Goal: Task Accomplishment & Management: Complete application form

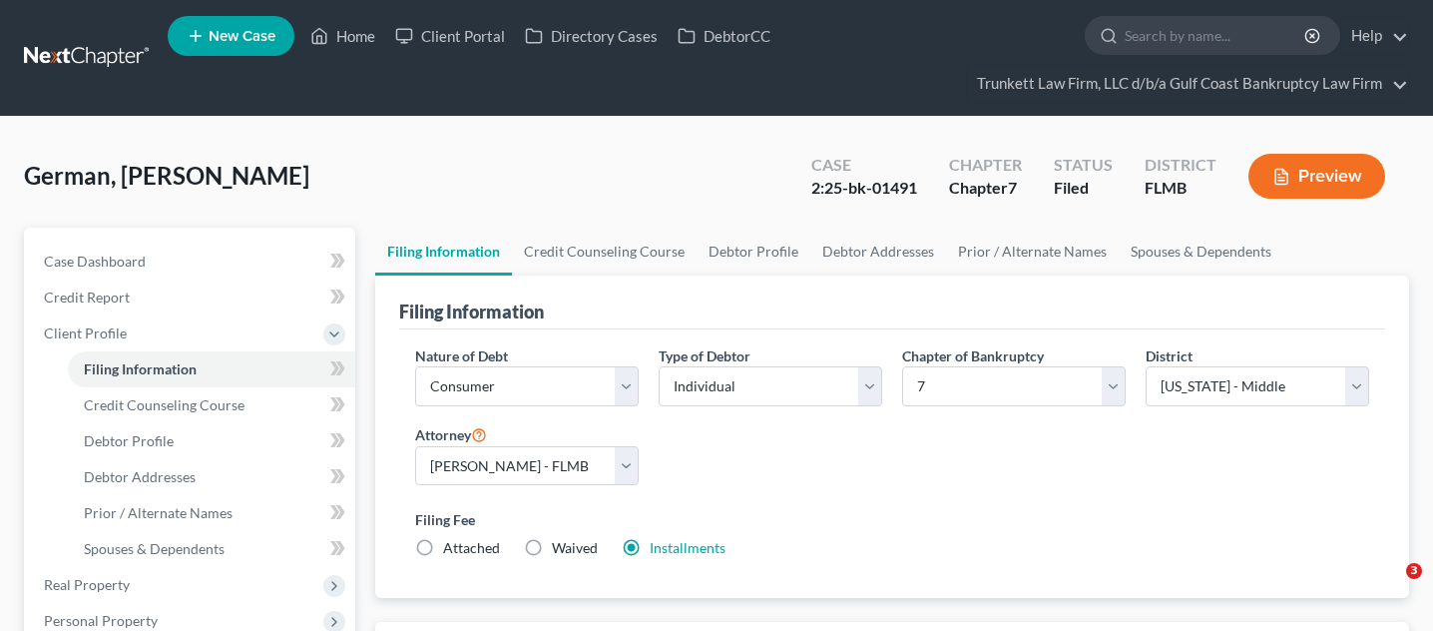
select select "1"
select select "0"
select select "15"
select select "0"
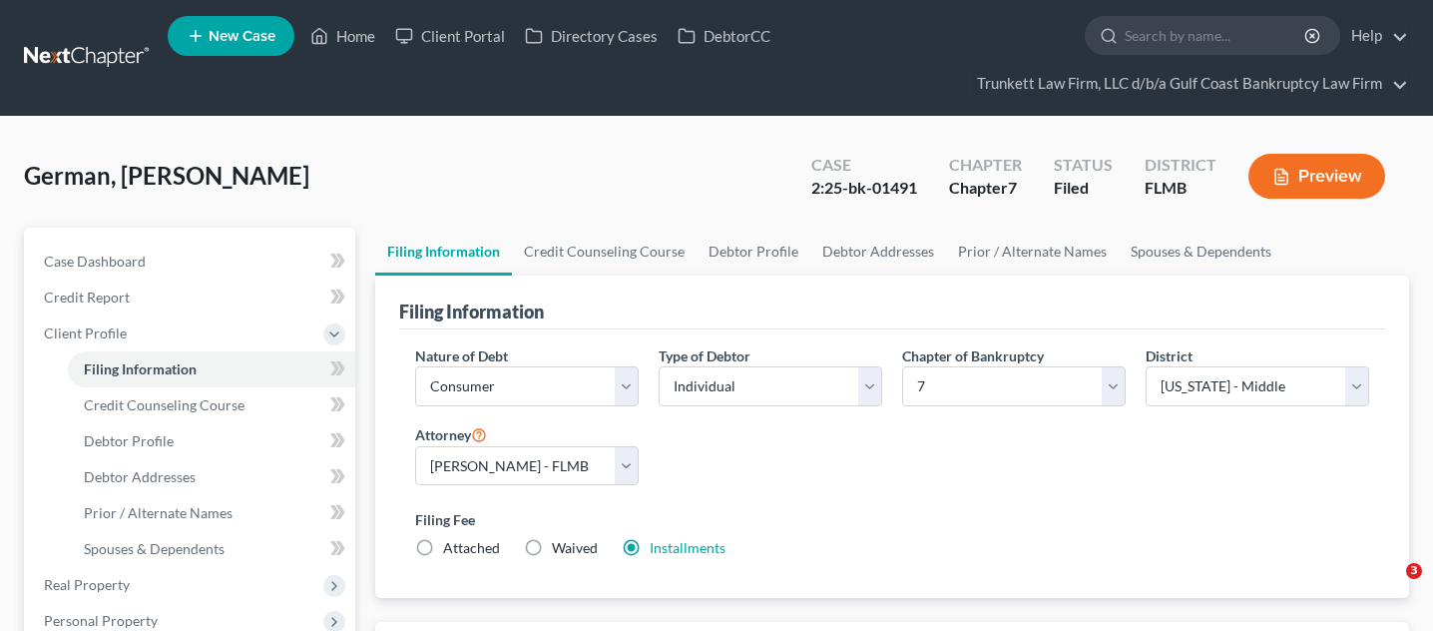
select select "9"
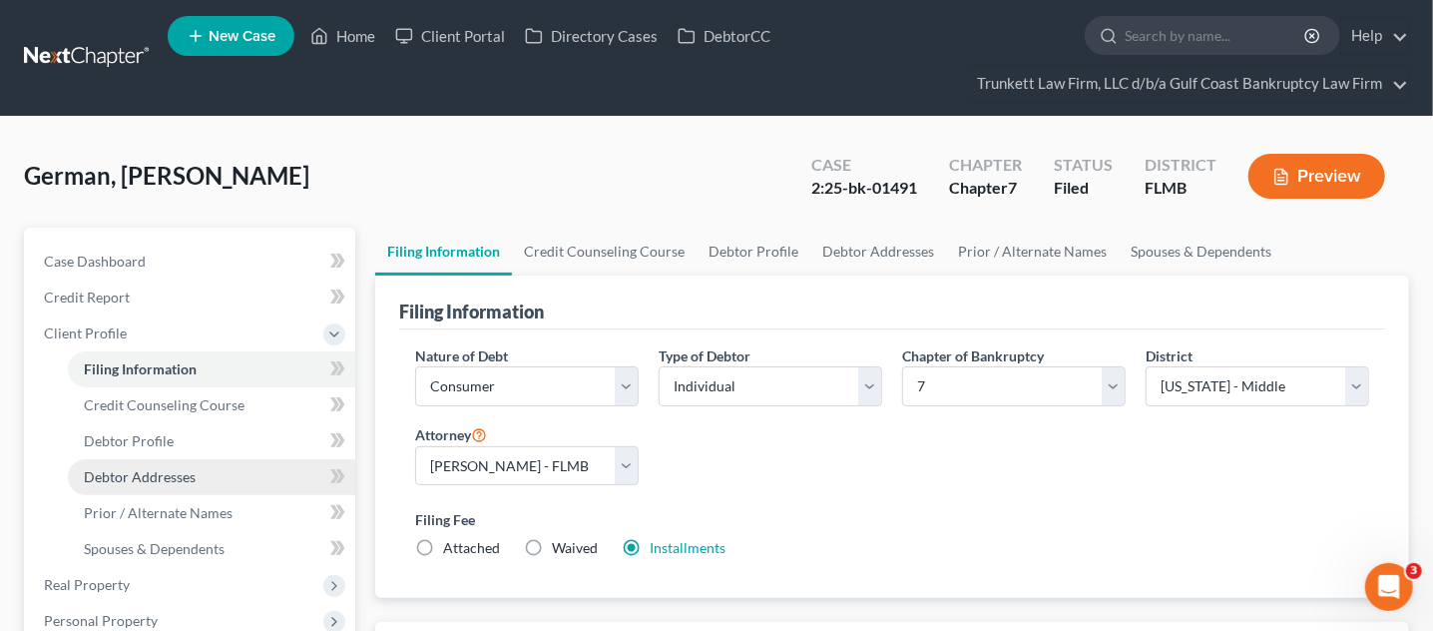
scroll to position [124, 0]
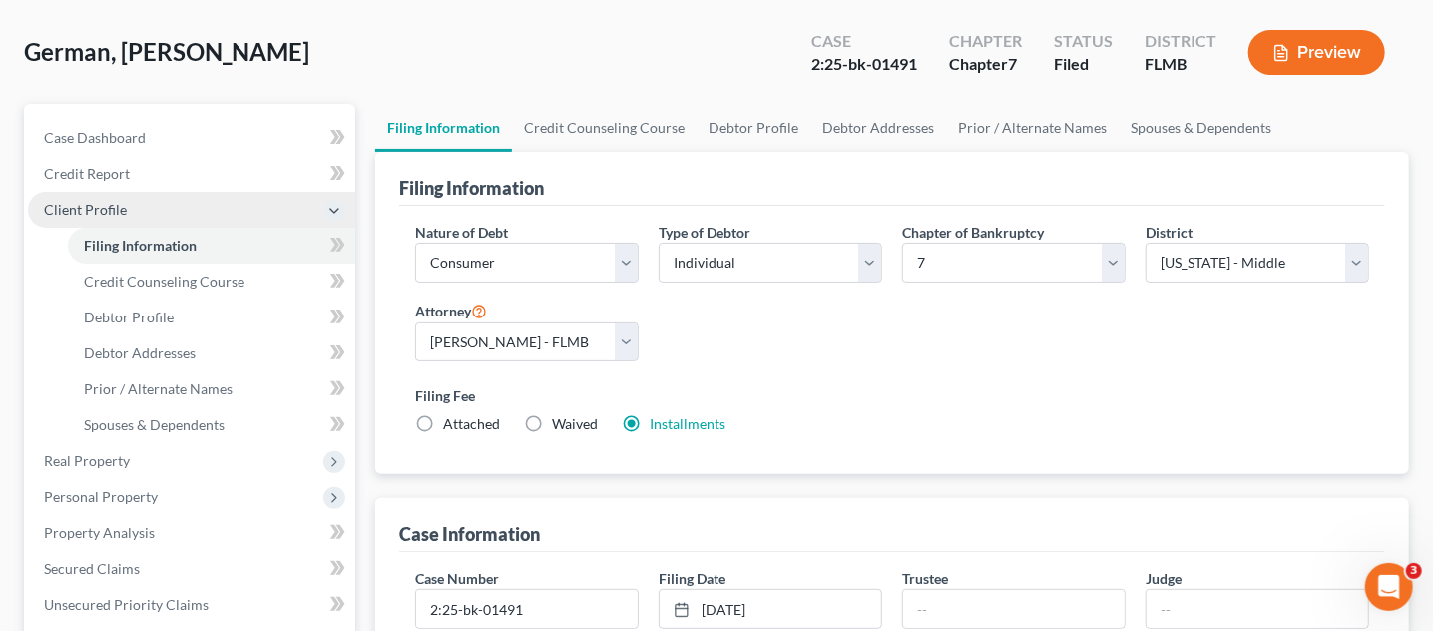
click at [93, 205] on span "Client Profile" at bounding box center [85, 209] width 83 height 17
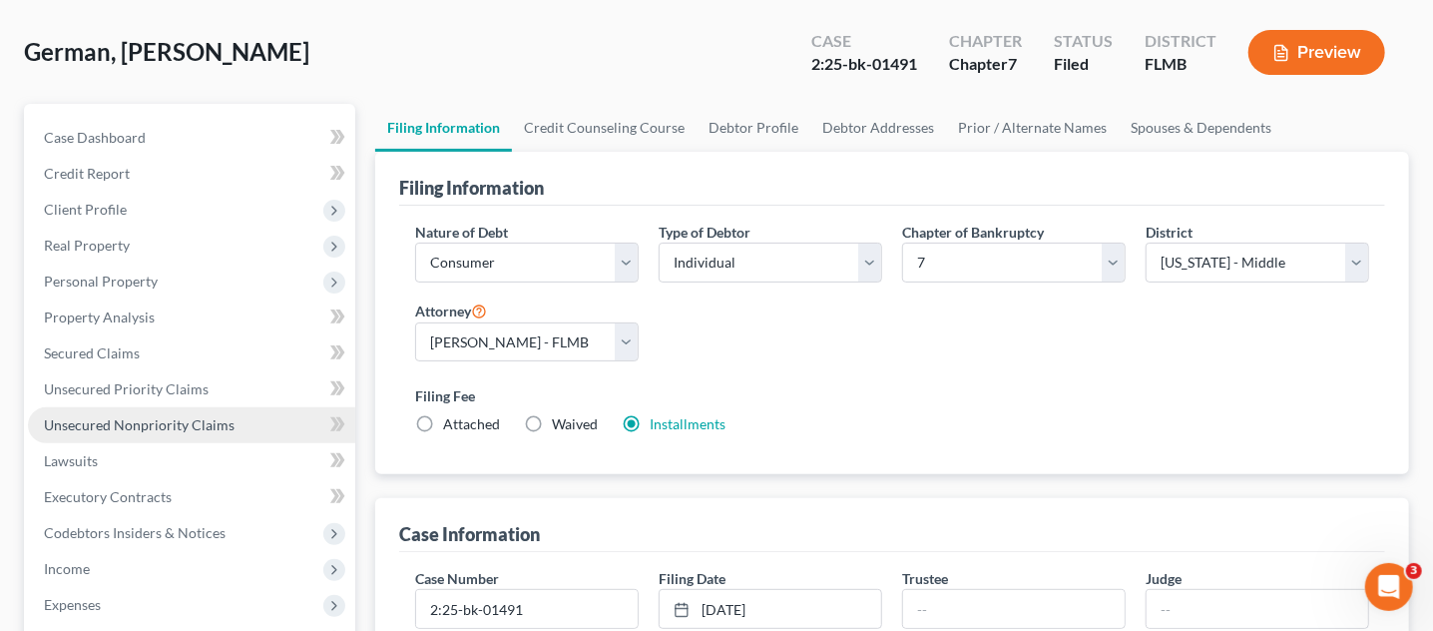
click at [121, 416] on span "Unsecured Nonpriority Claims" at bounding box center [139, 424] width 191 height 17
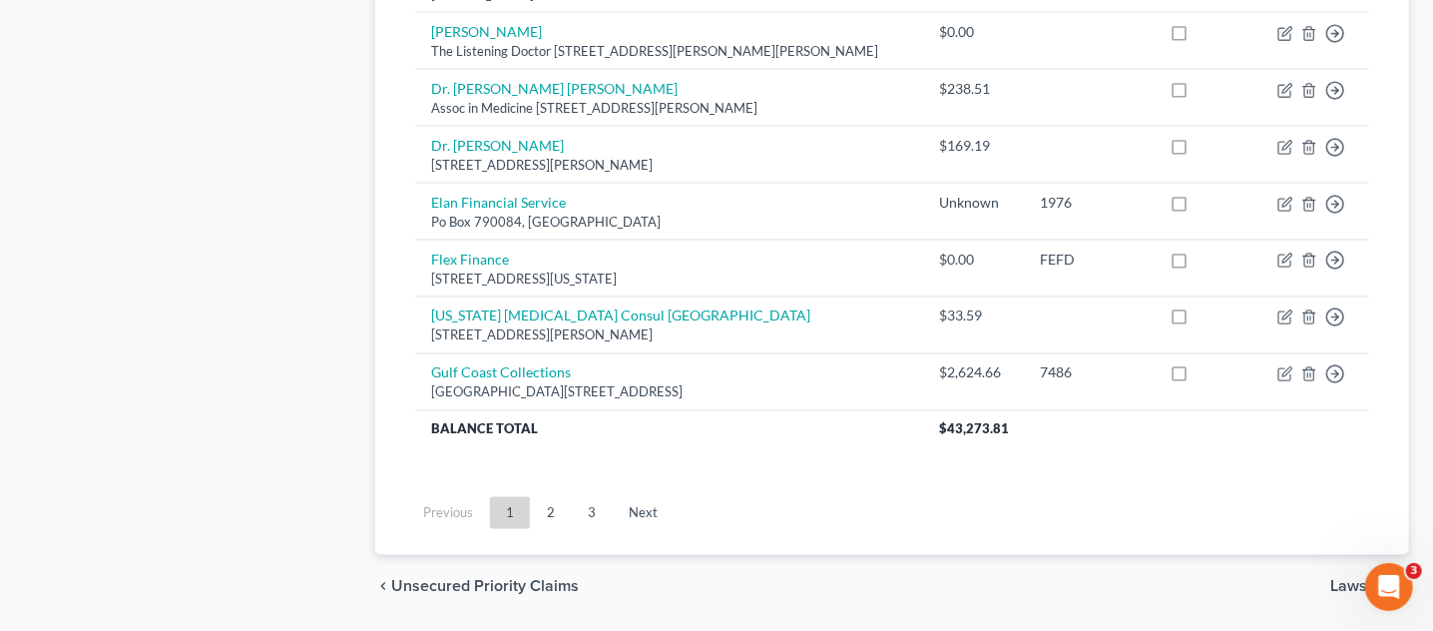
scroll to position [1705, 0]
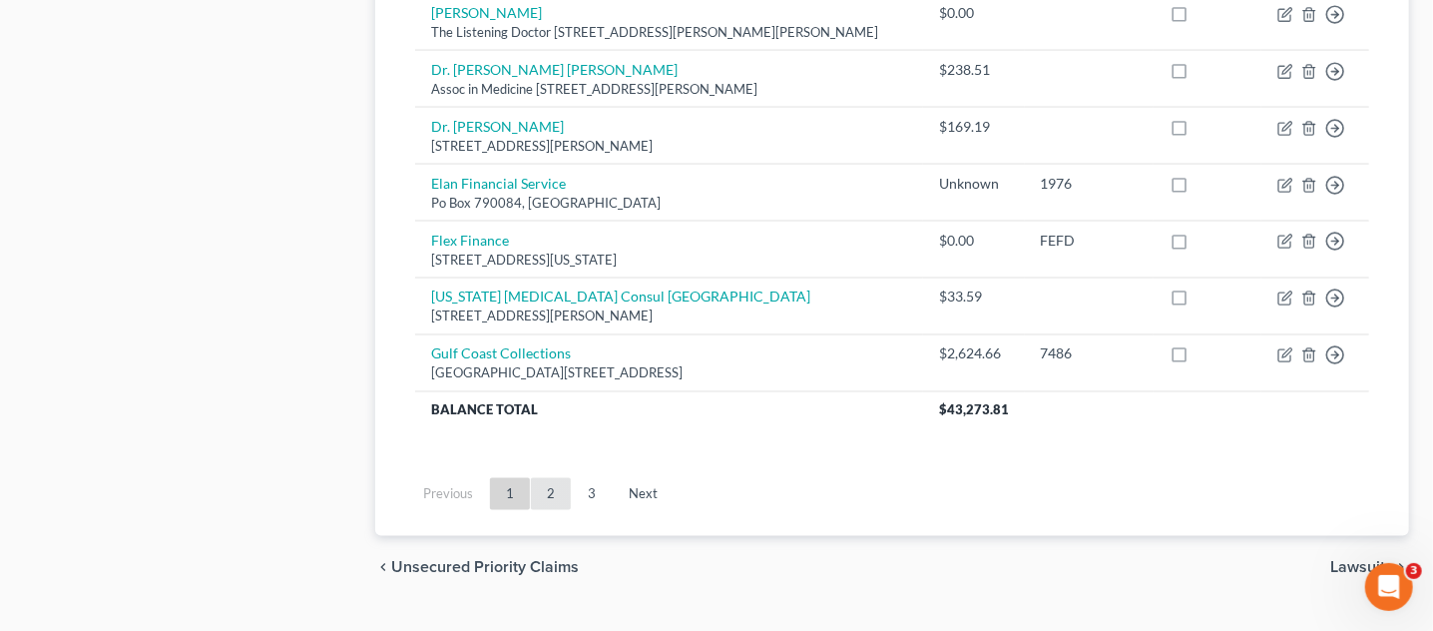
click at [564, 478] on link "2" at bounding box center [551, 494] width 40 height 32
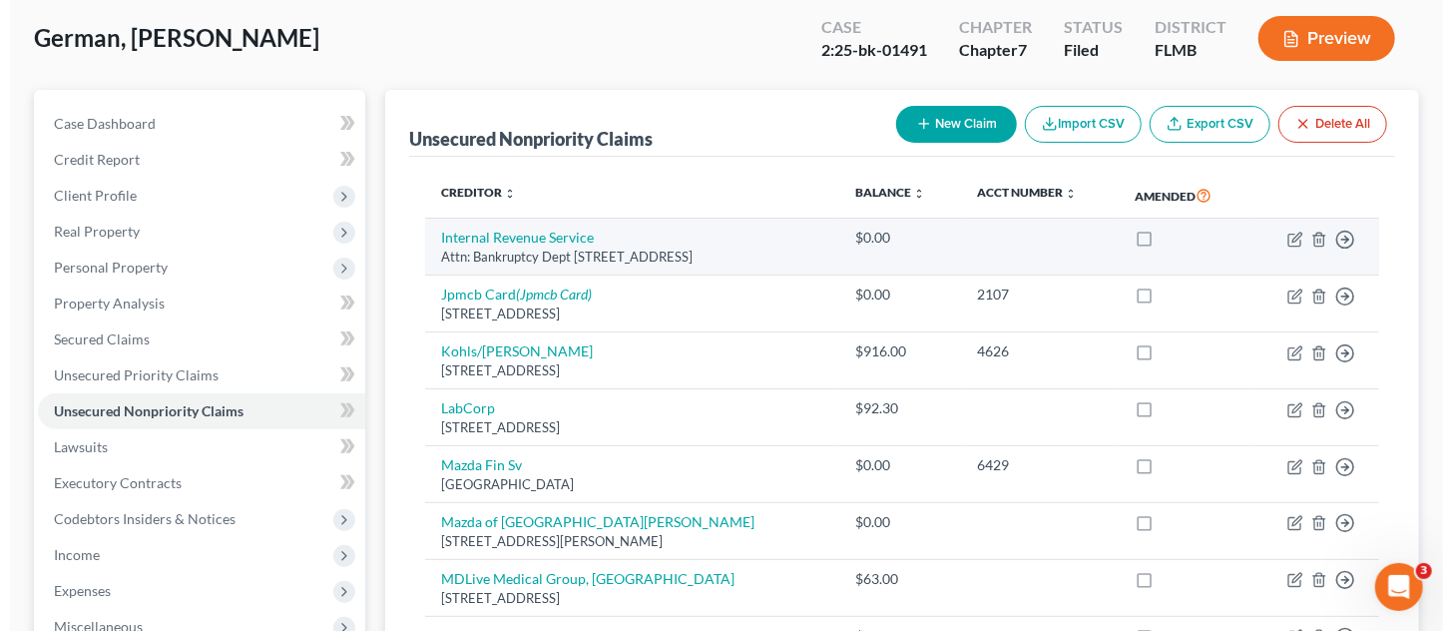
scroll to position [0, 0]
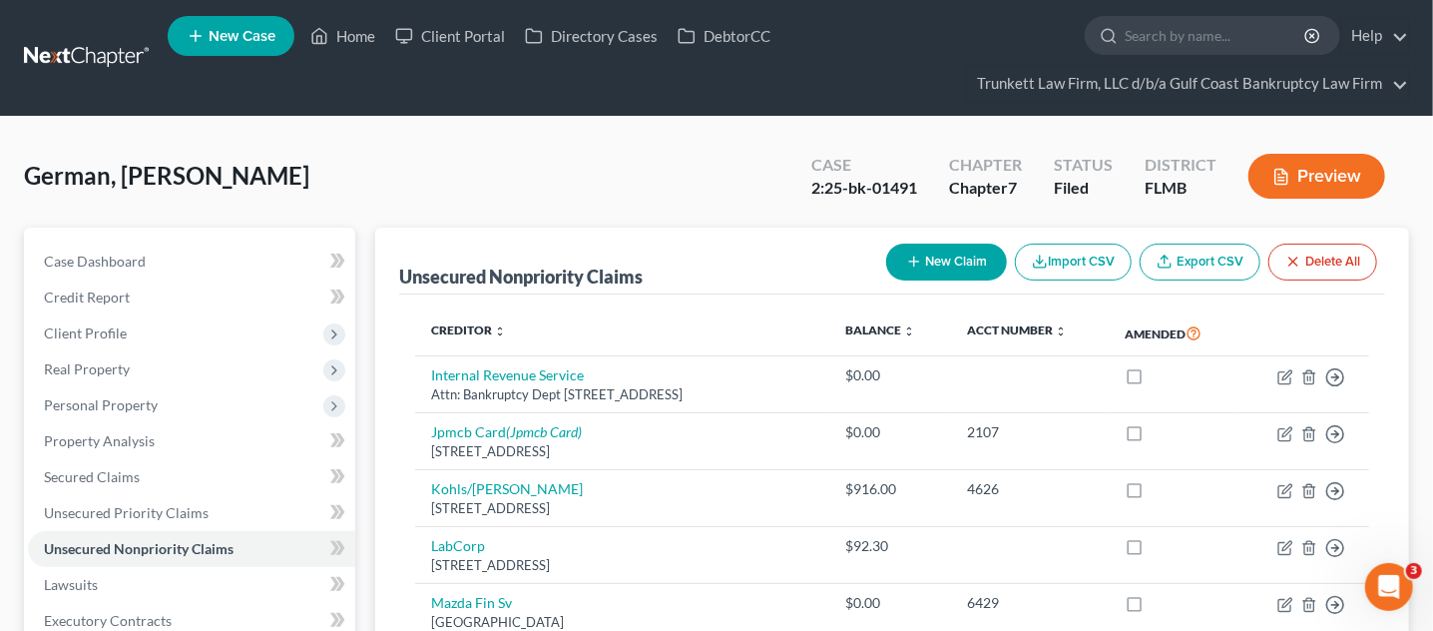
click at [926, 261] on button "New Claim" at bounding box center [946, 261] width 121 height 37
select select "0"
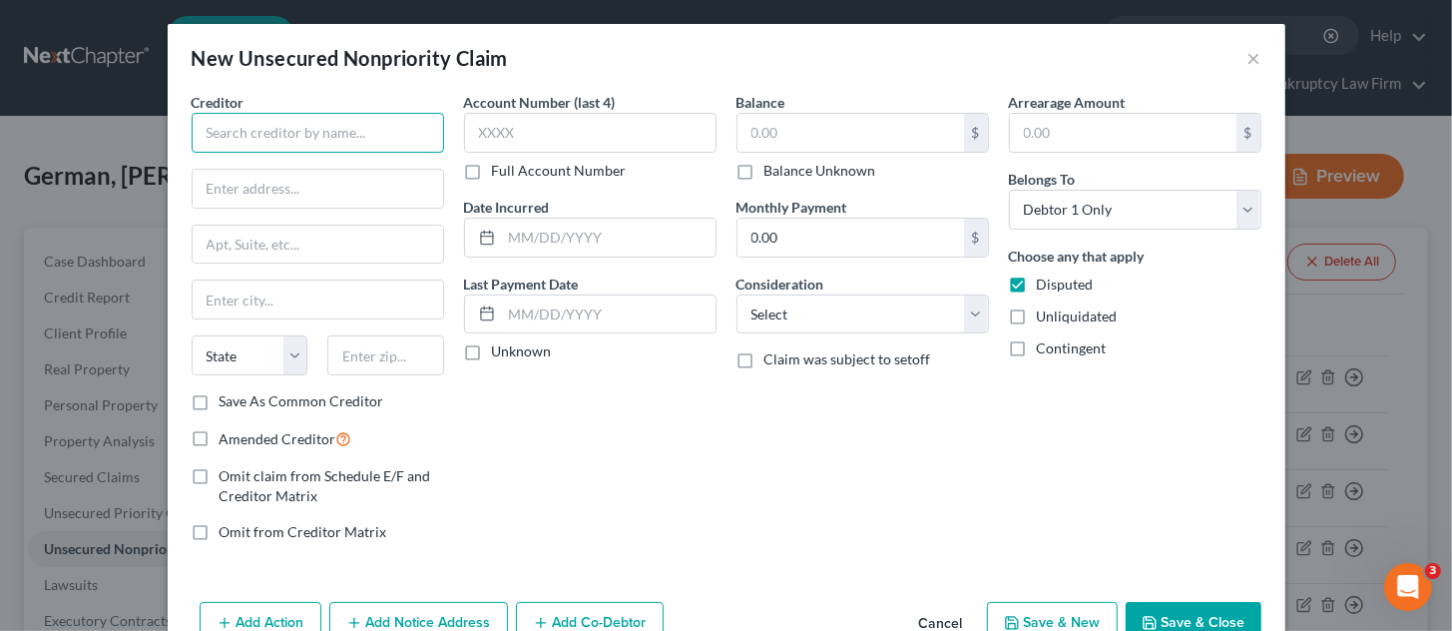
click at [270, 139] on input "text" at bounding box center [318, 133] width 252 height 40
type input "Crown Asset Management, LLC"
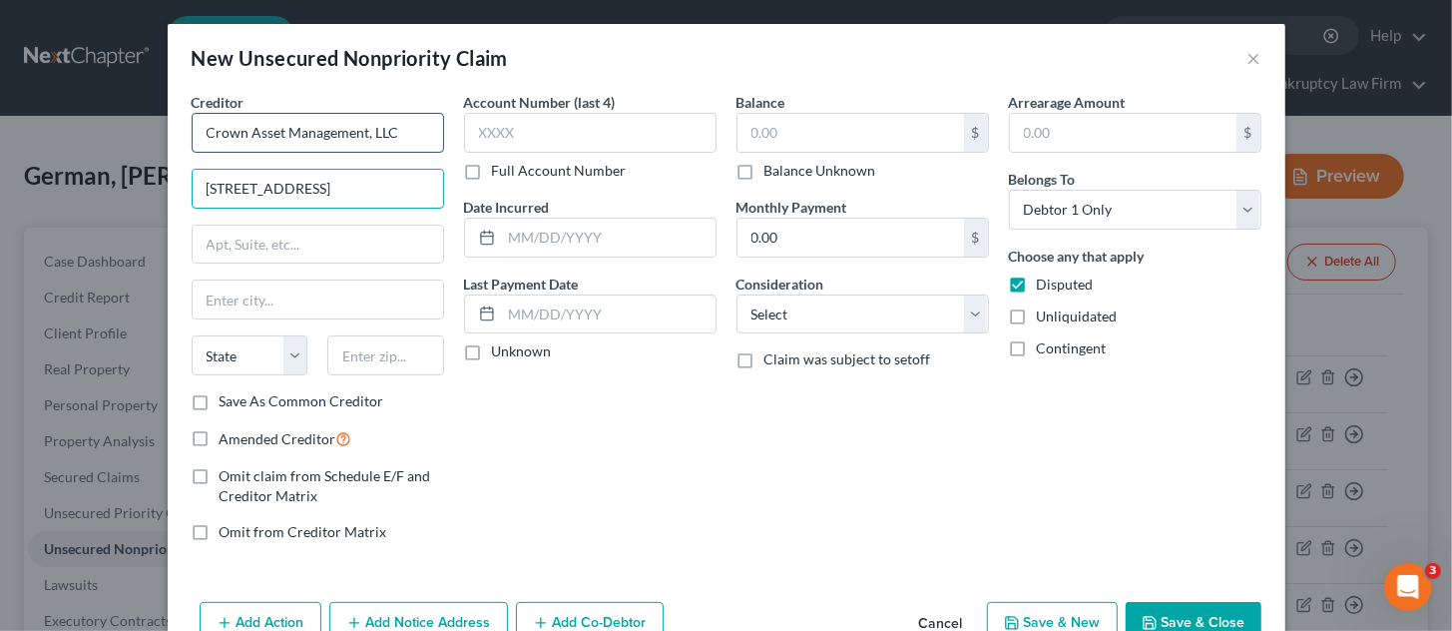
type input "[STREET_ADDRESS]"
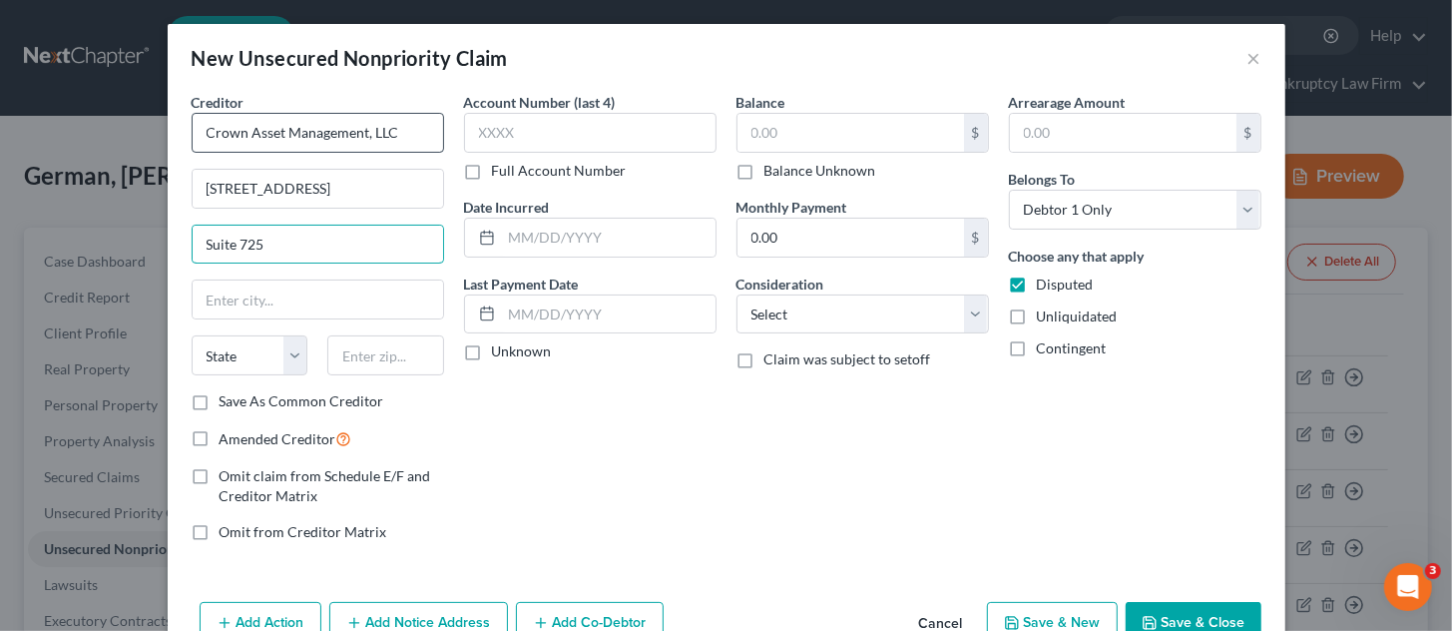
type input "Suite 725"
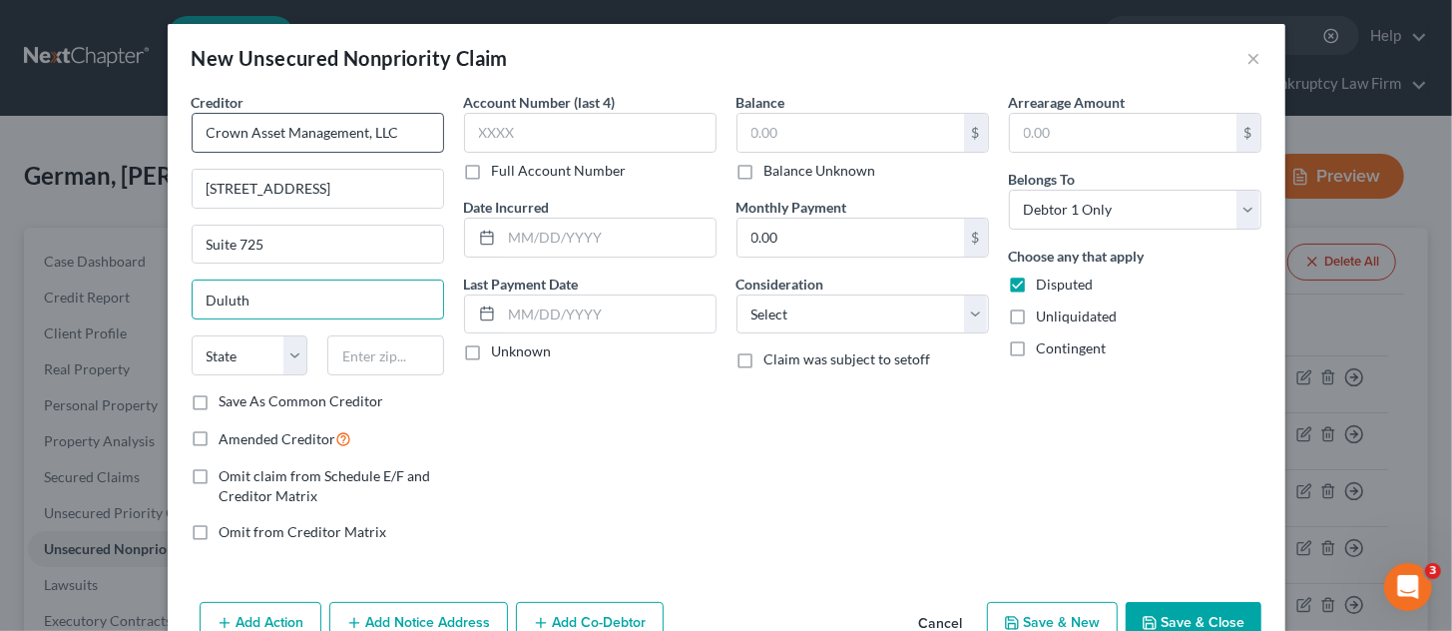
type input "Duluth"
select select "10"
type input "30096"
click at [220, 434] on label "Amended Creditor" at bounding box center [286, 438] width 133 height 23
click at [228, 434] on input "Amended Creditor" at bounding box center [234, 433] width 13 height 13
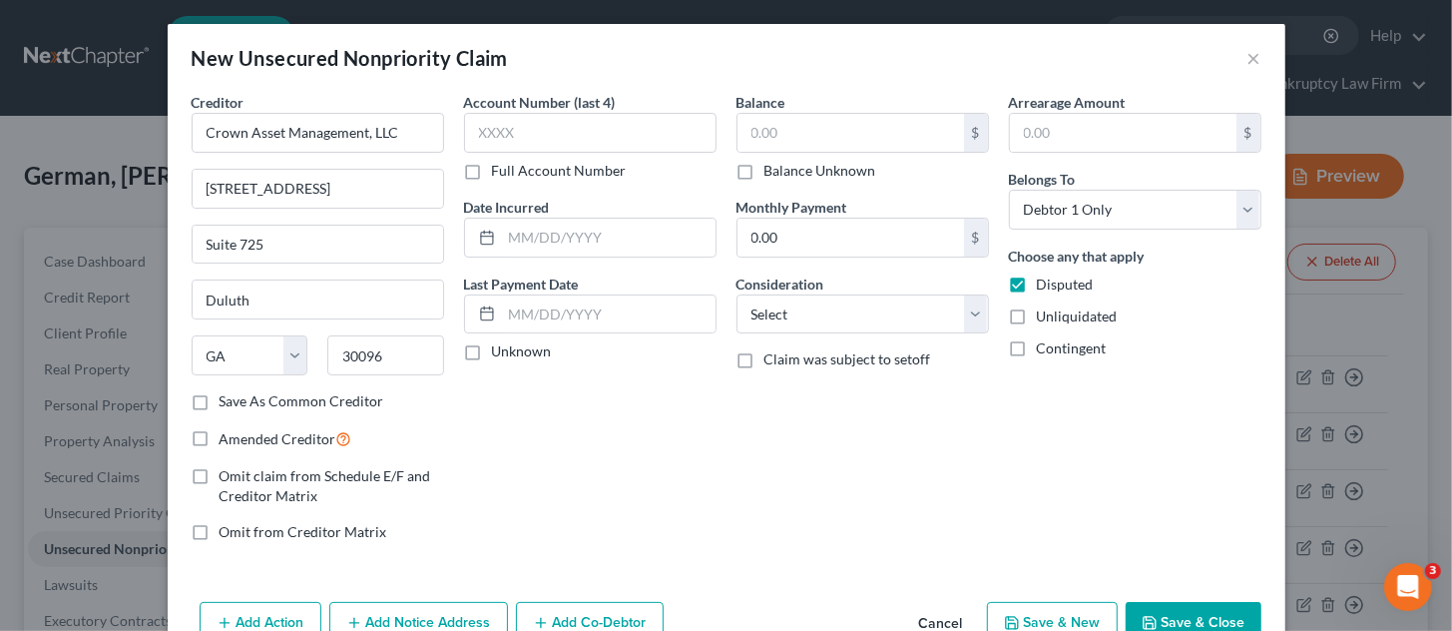
checkbox input "true"
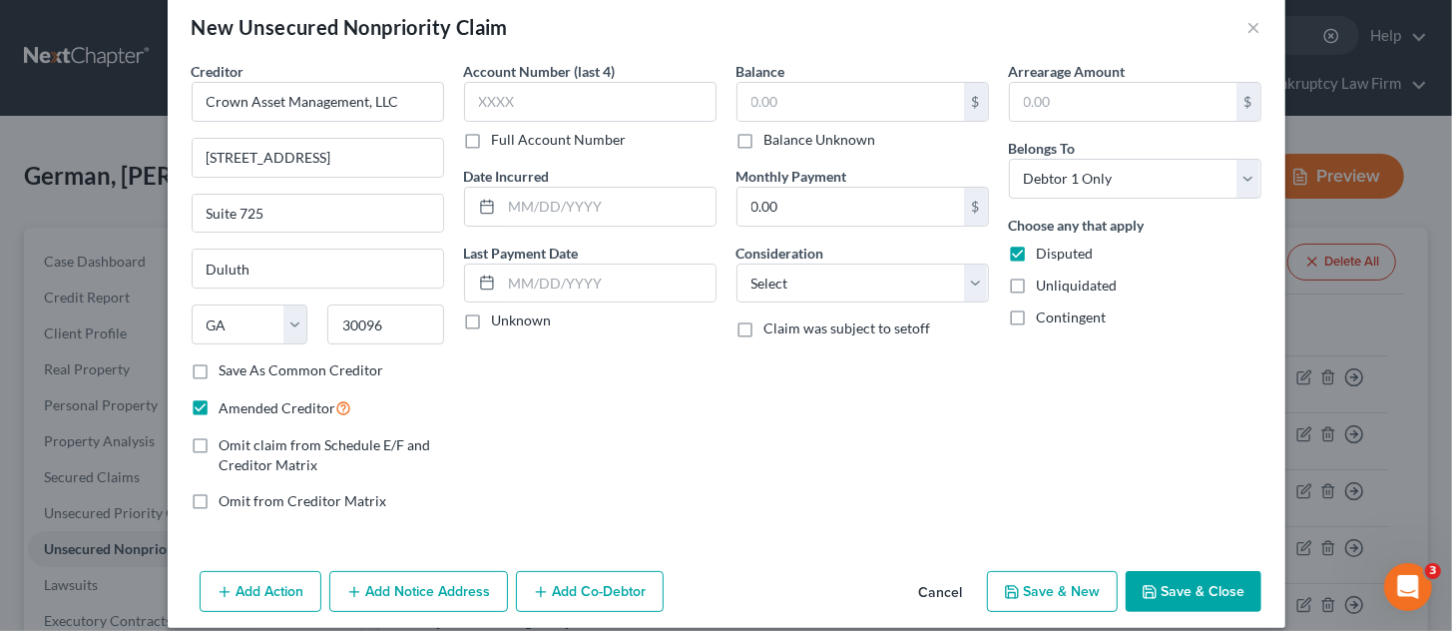
scroll to position [49, 0]
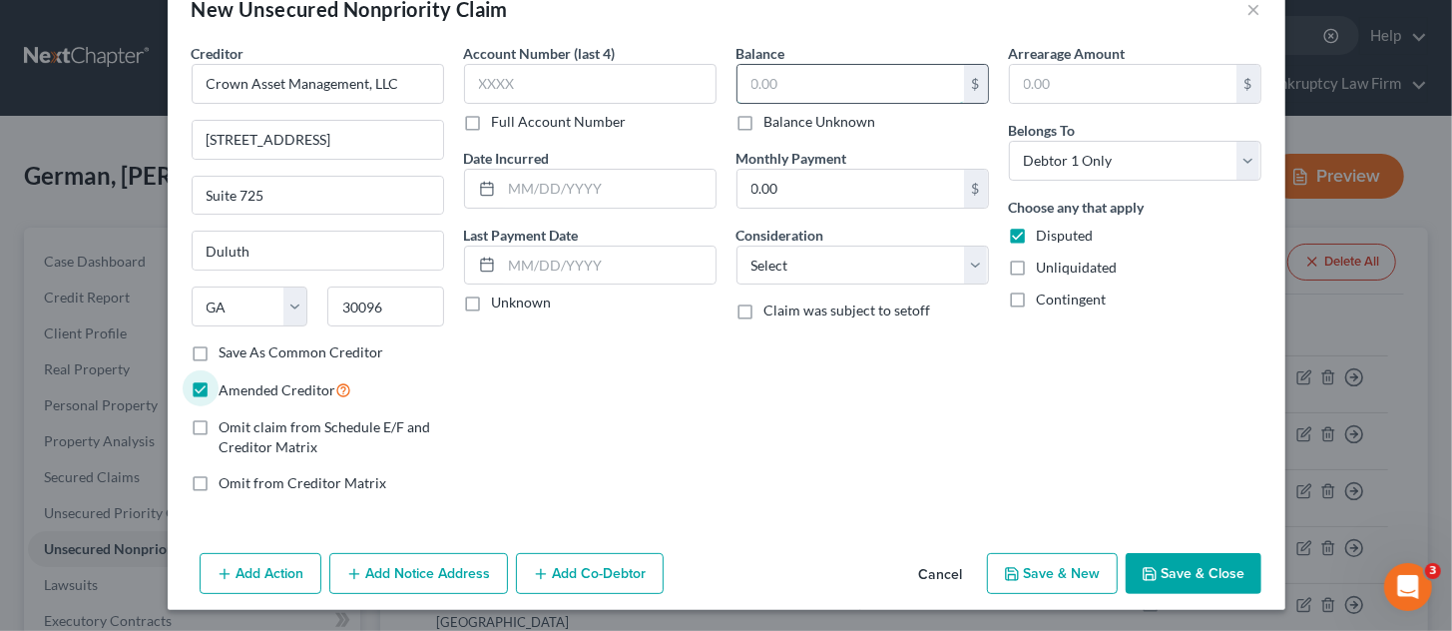
click at [778, 81] on input "text" at bounding box center [850, 84] width 227 height 38
type input "8,446.08"
click at [1181, 574] on button "Save & Close" at bounding box center [1194, 574] width 136 height 42
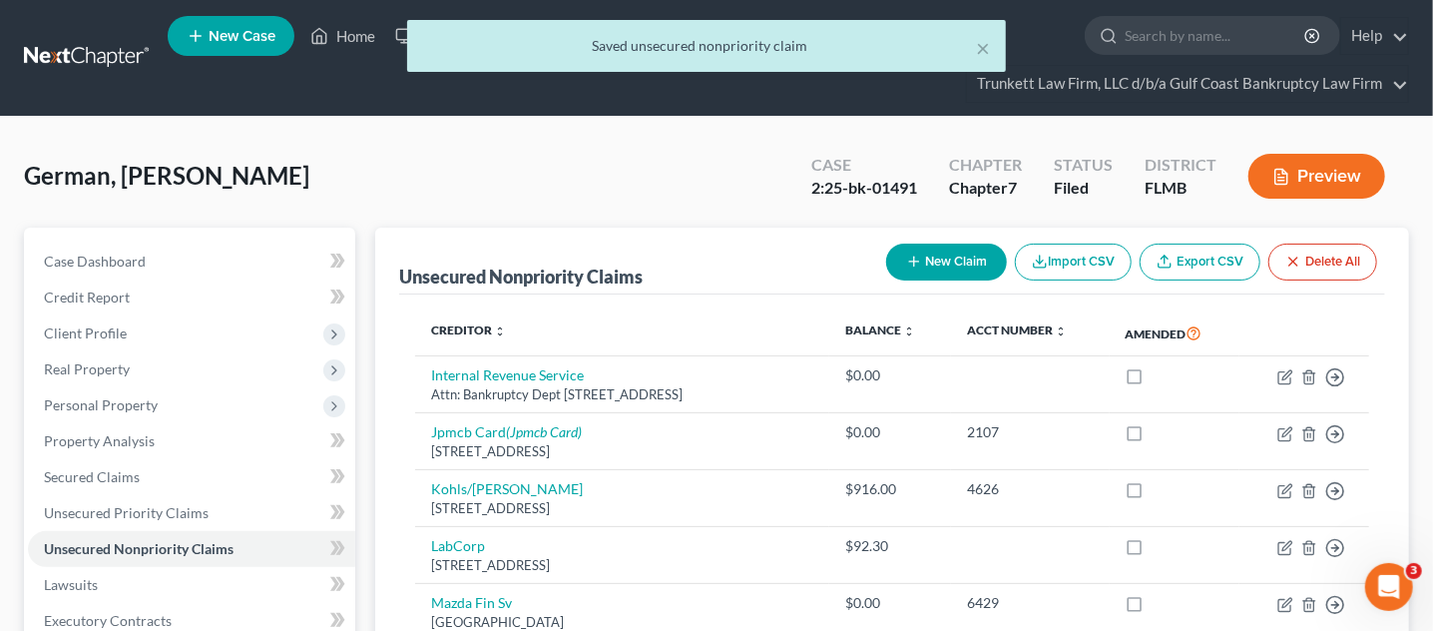
click at [1299, 180] on button "Preview" at bounding box center [1316, 176] width 137 height 45
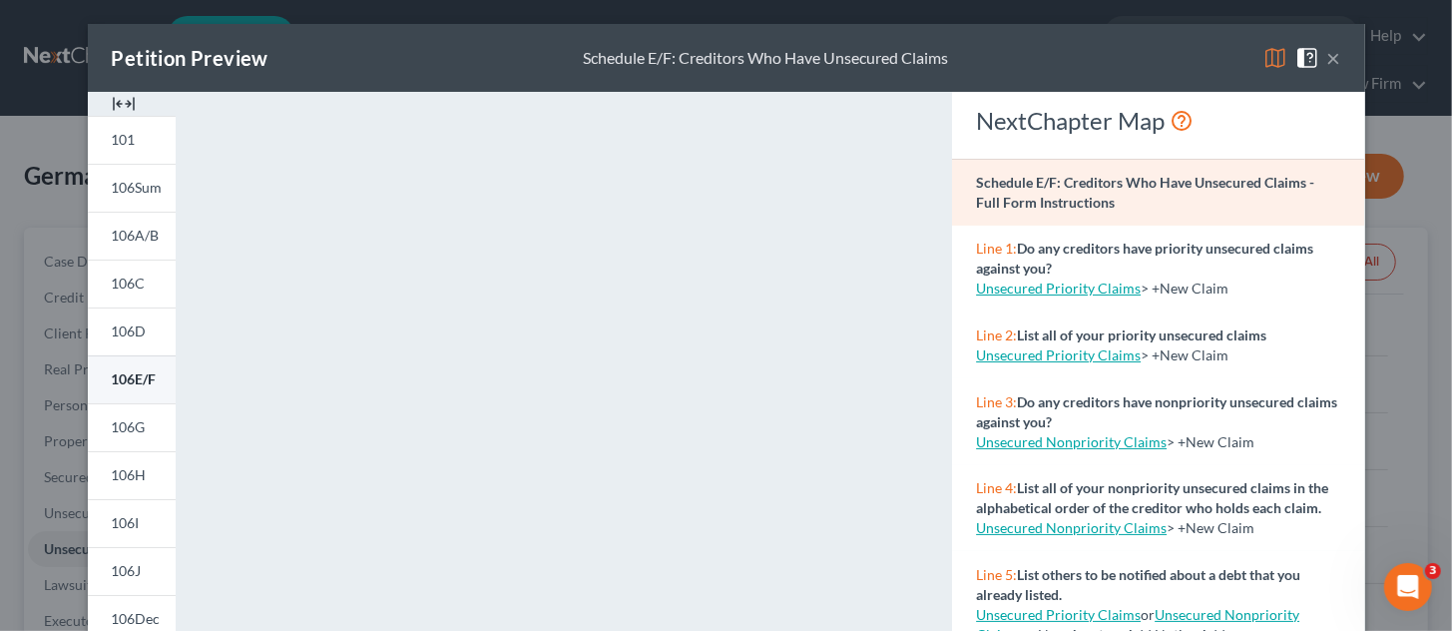
click at [137, 381] on span "106E/F" at bounding box center [134, 378] width 45 height 17
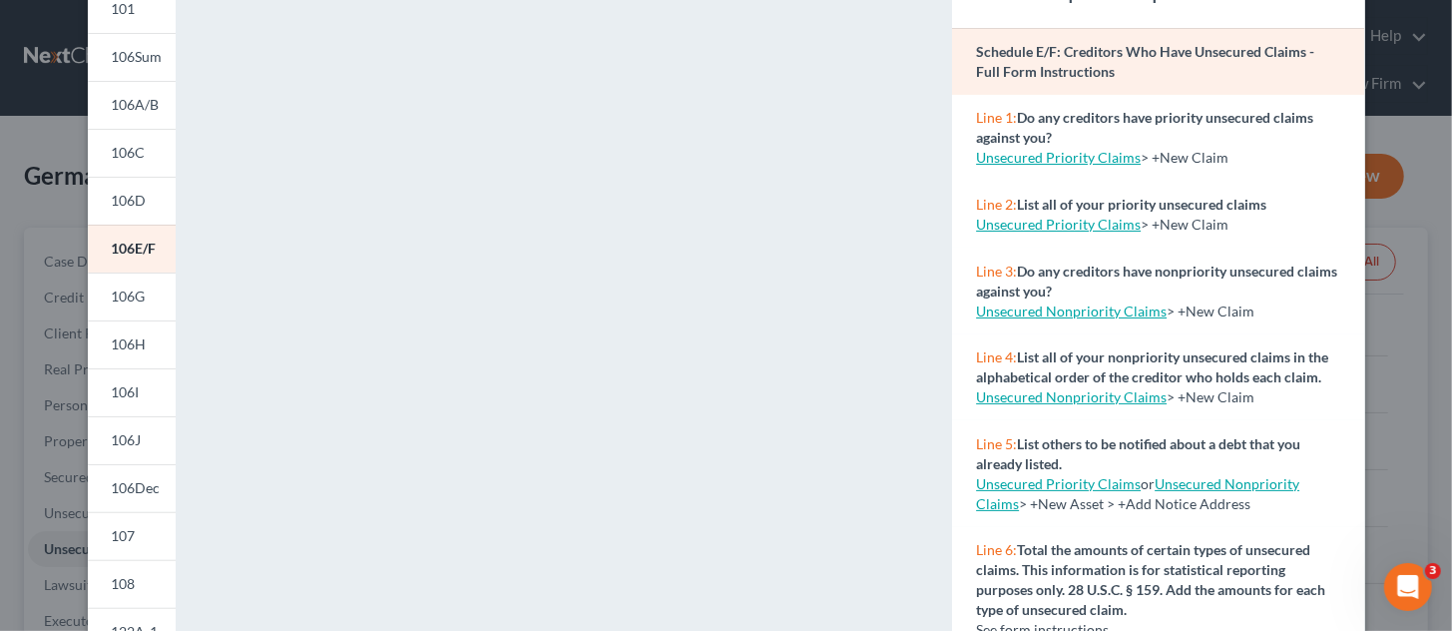
scroll to position [0, 0]
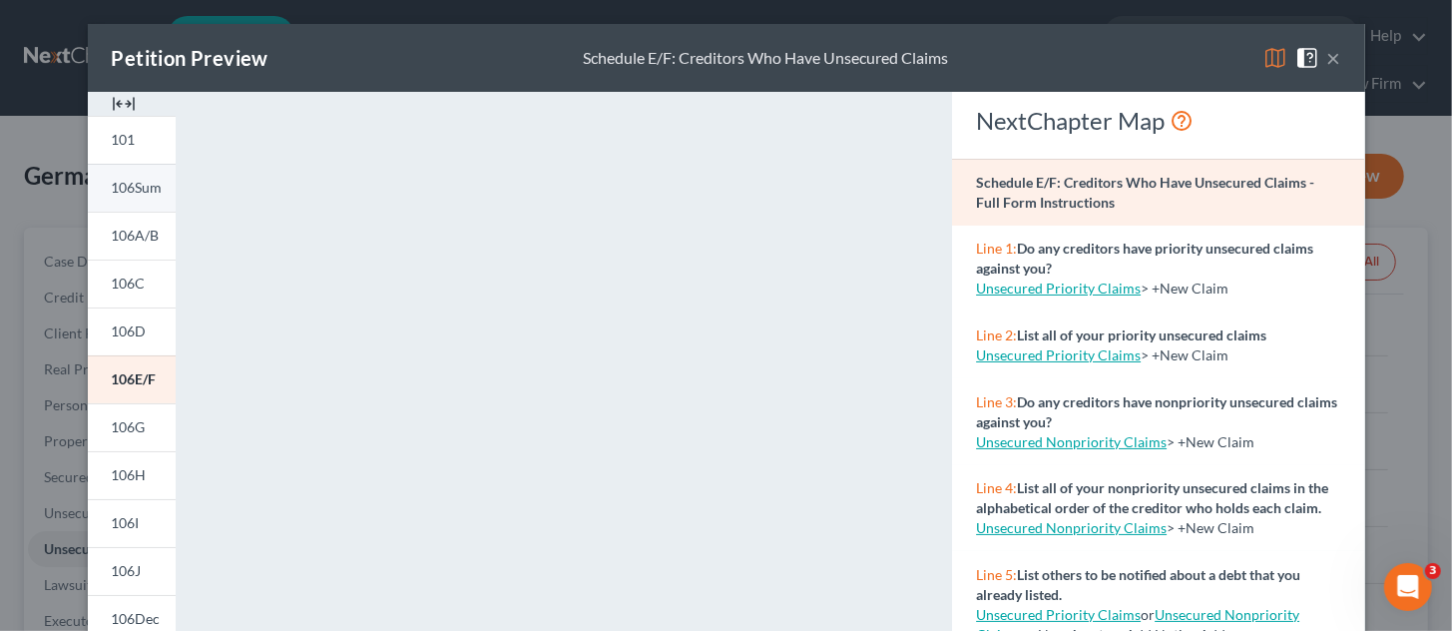
click at [137, 193] on span "106Sum" at bounding box center [137, 187] width 51 height 17
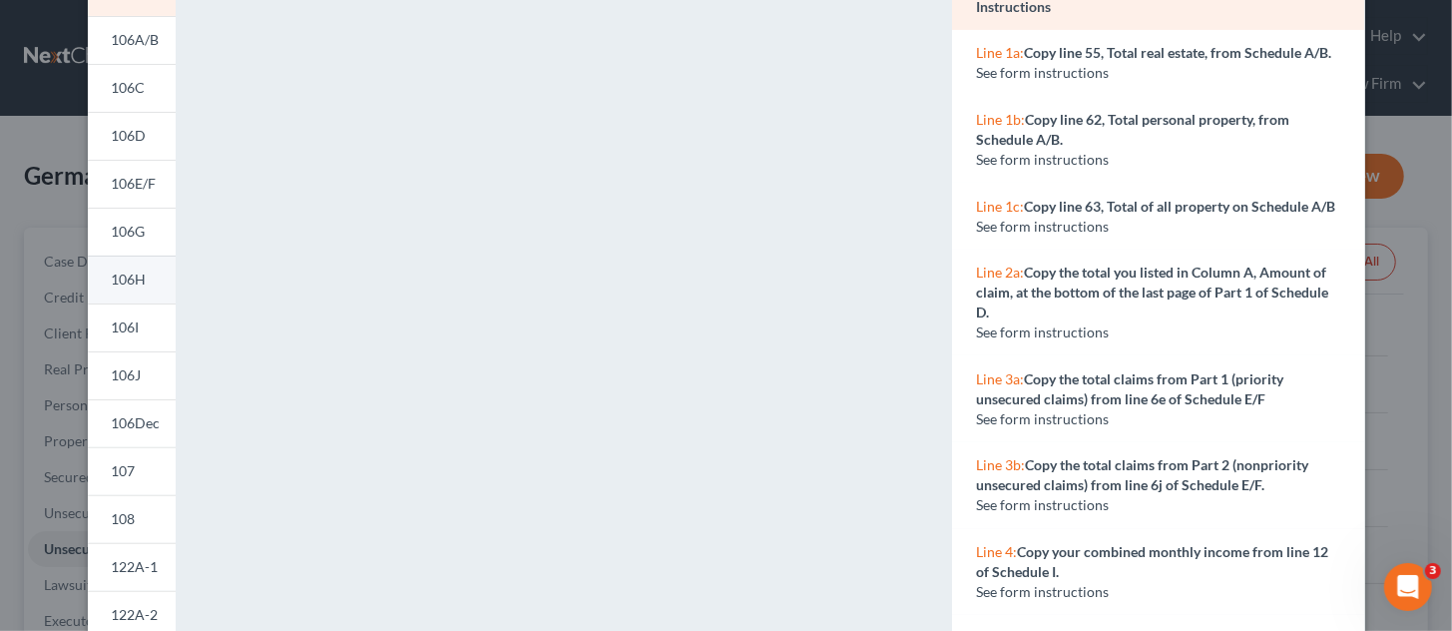
scroll to position [248, 0]
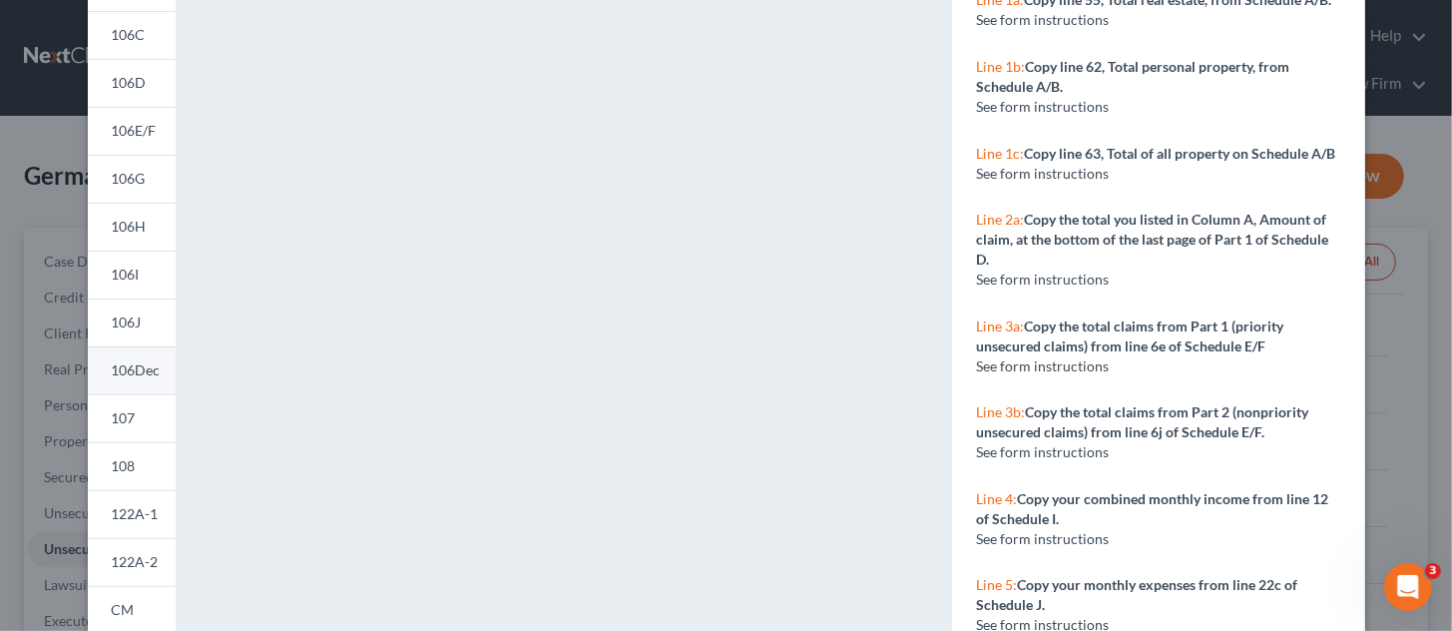
click at [134, 361] on span "106Dec" at bounding box center [136, 369] width 49 height 17
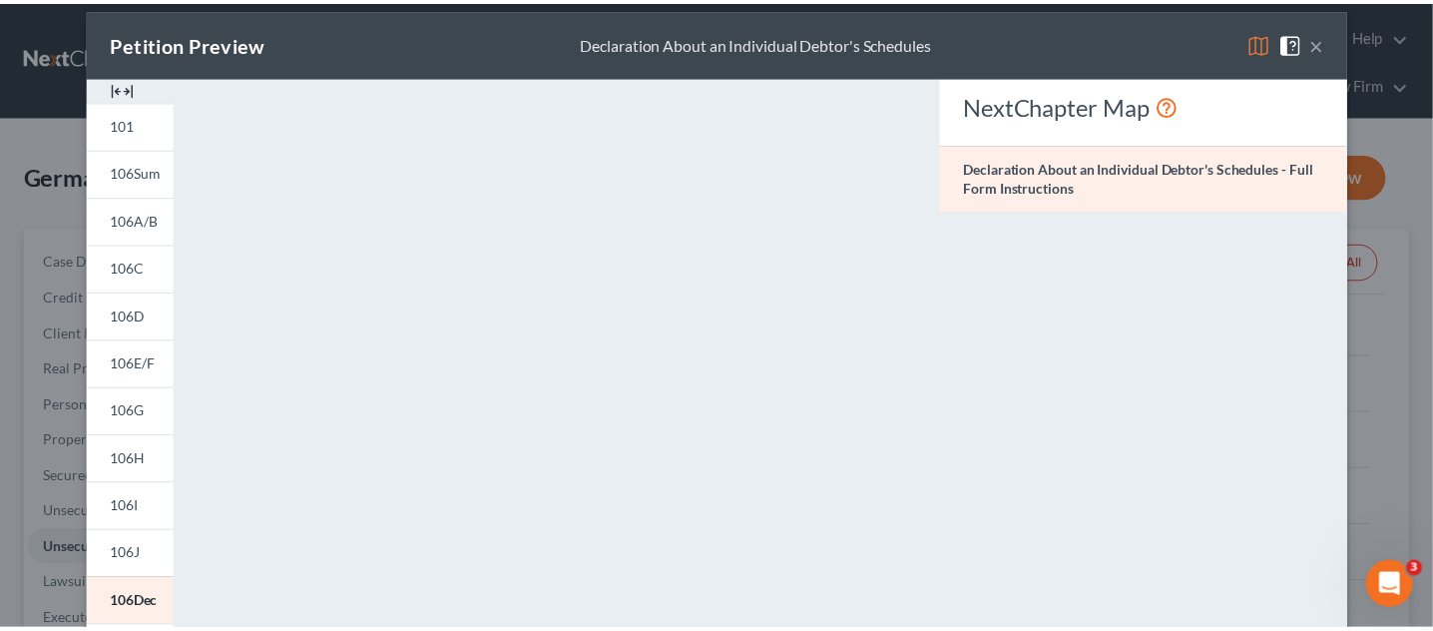
scroll to position [0, 0]
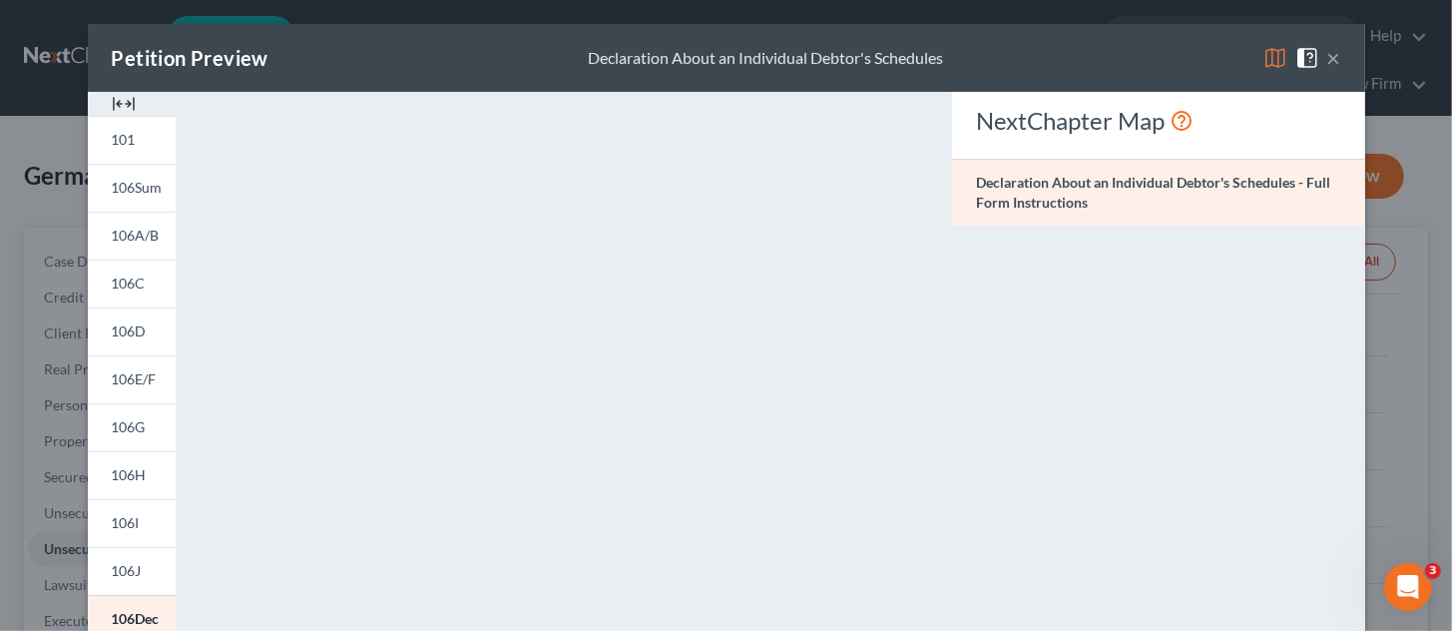
click at [468, 41] on div "Petition Preview Declaration About an Individual Debtor's Schedules ×" at bounding box center [726, 58] width 1277 height 68
click at [1327, 50] on button "×" at bounding box center [1334, 58] width 14 height 24
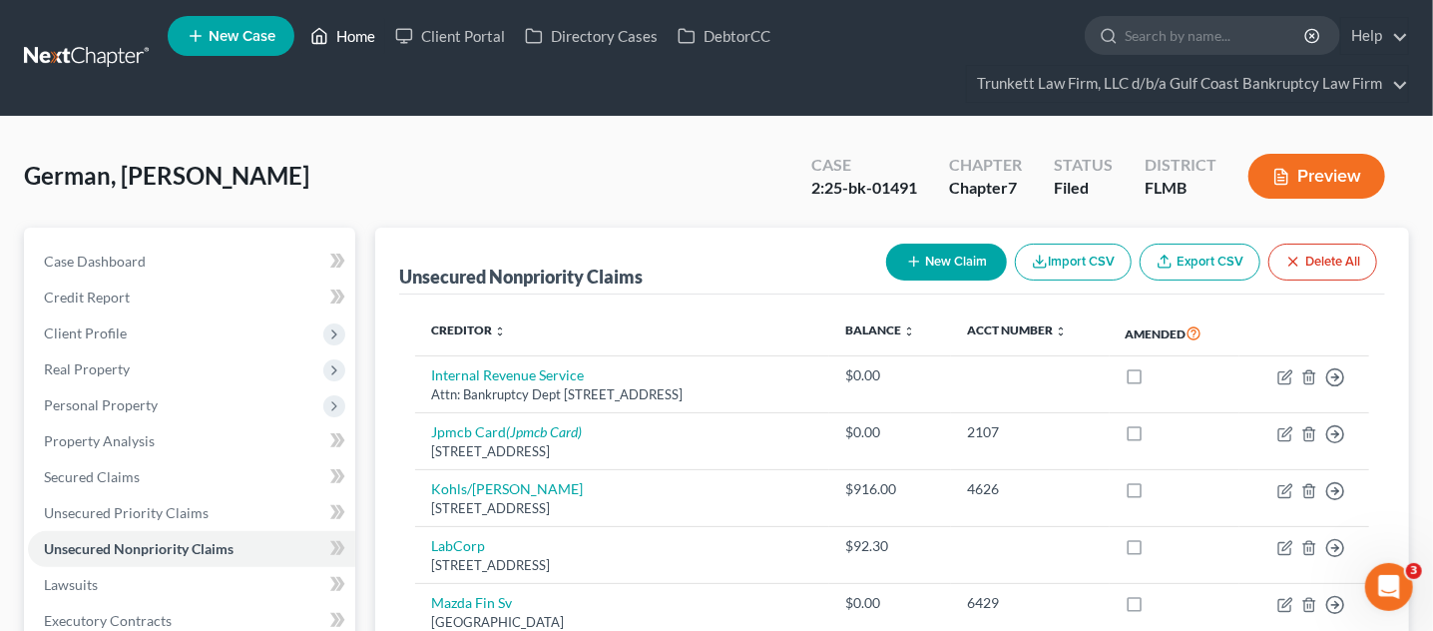
click at [355, 38] on link "Home" at bounding box center [342, 36] width 85 height 36
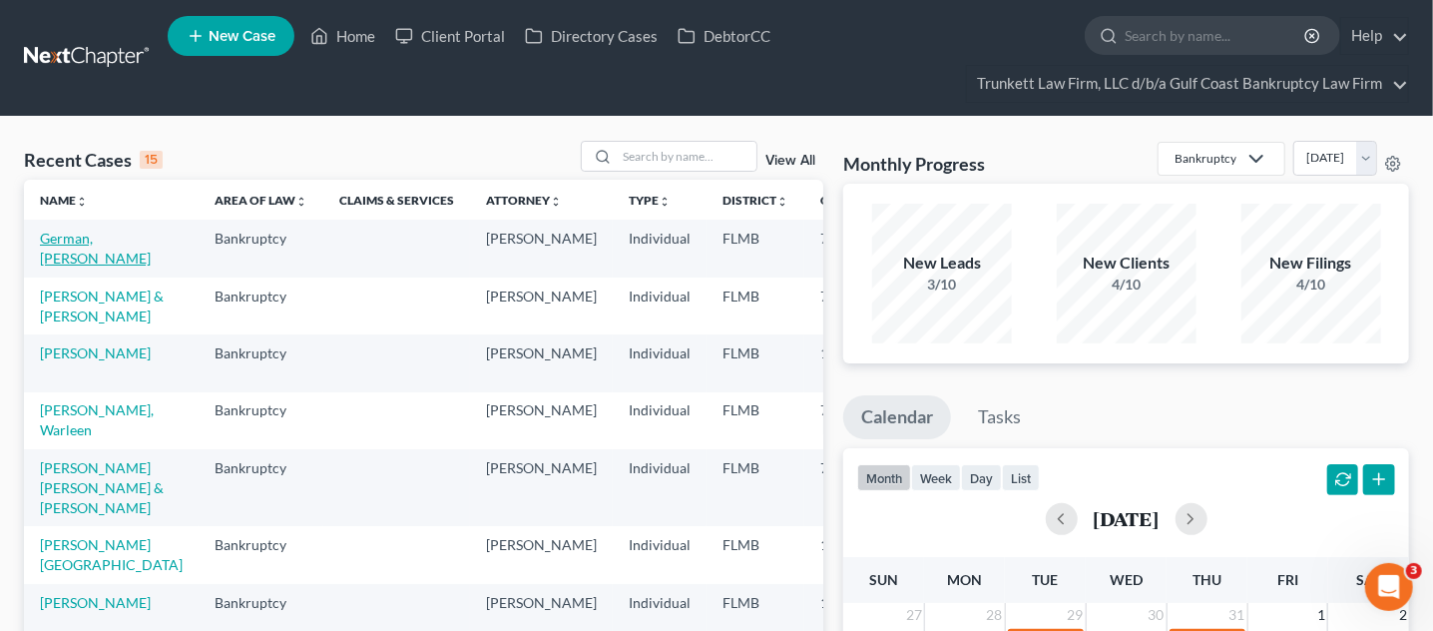
click at [74, 249] on link "German, [PERSON_NAME]" at bounding box center [95, 247] width 111 height 37
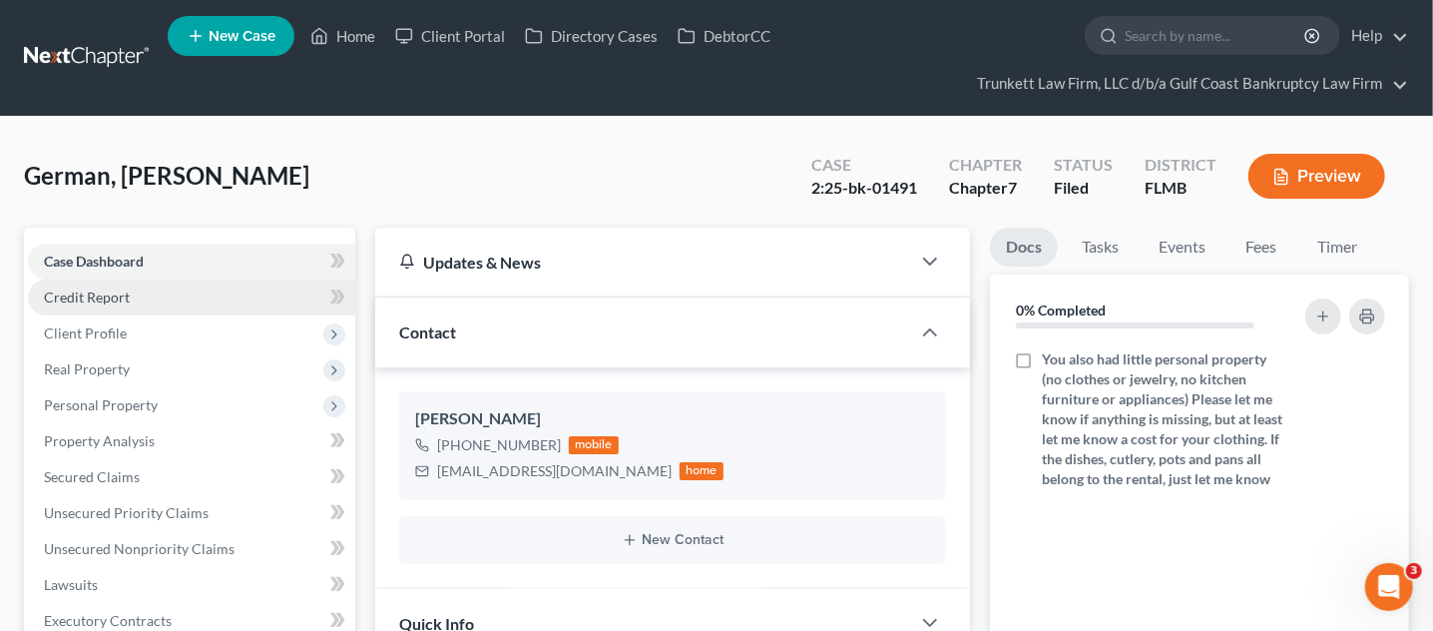
scroll to position [862, 0]
click at [86, 299] on span "Credit Report" at bounding box center [87, 296] width 86 height 17
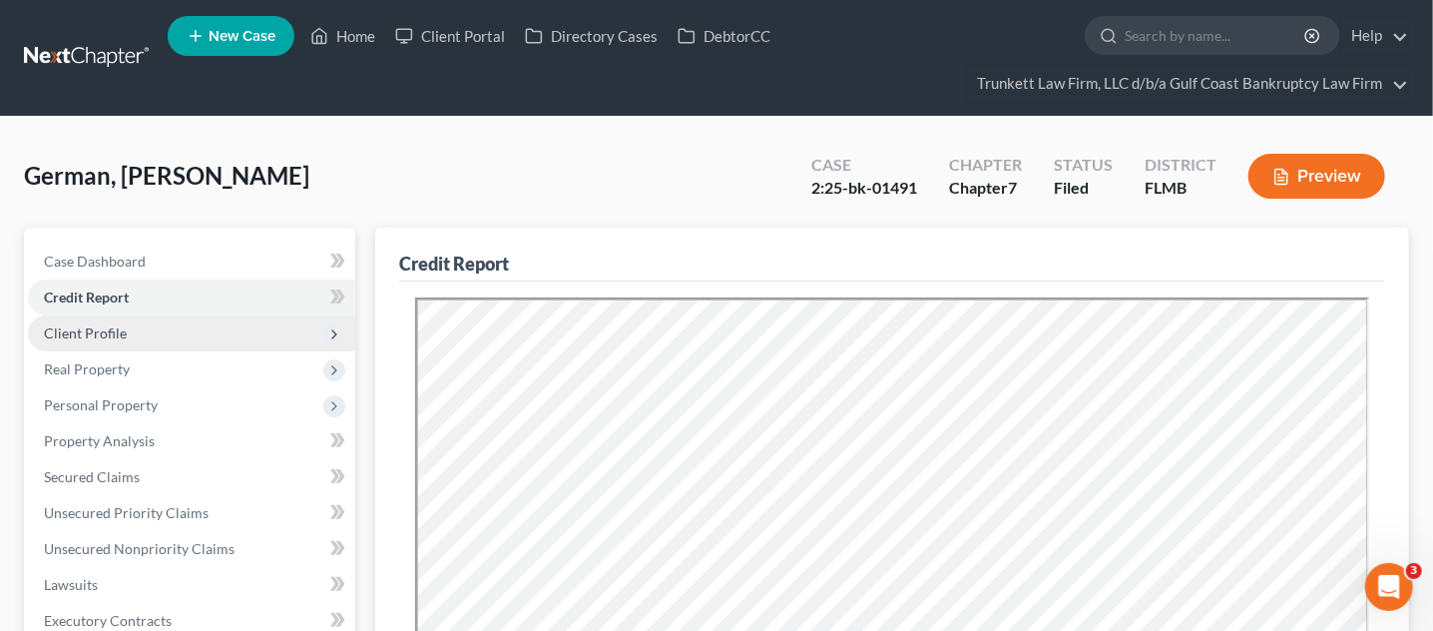
click at [93, 324] on span "Client Profile" at bounding box center [85, 332] width 83 height 17
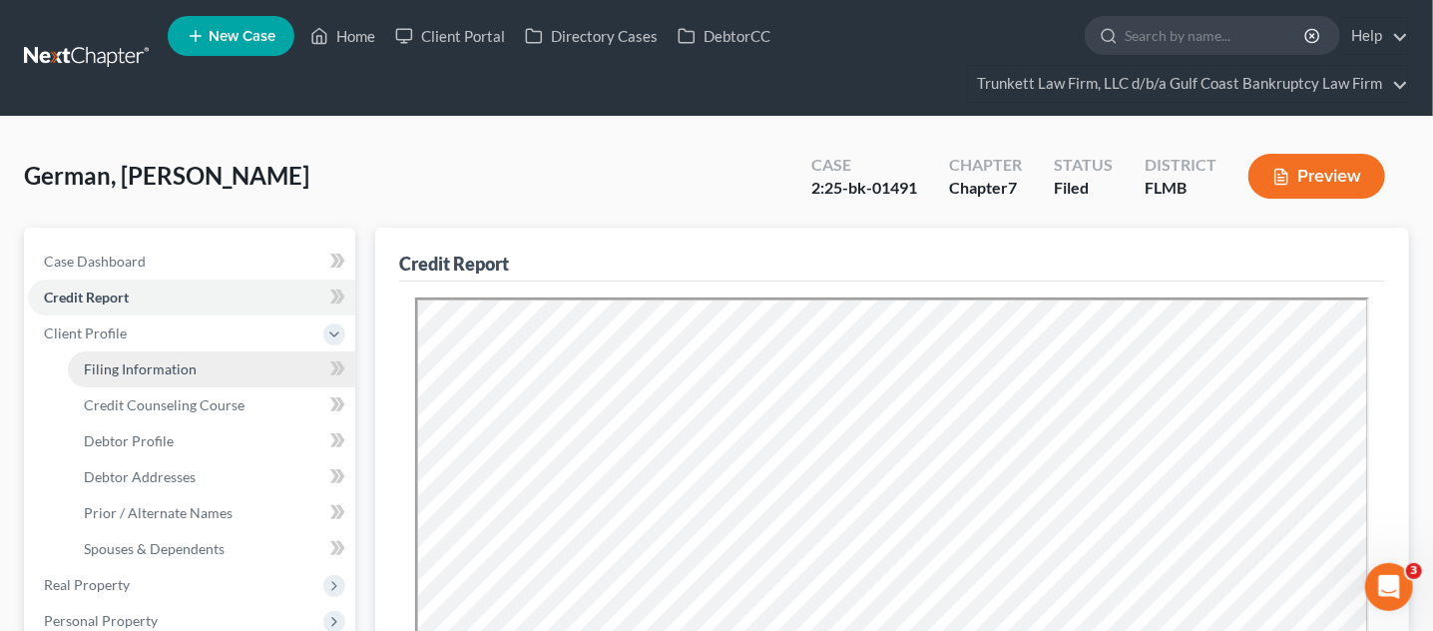
click at [113, 362] on span "Filing Information" at bounding box center [140, 368] width 113 height 17
select select "1"
select select "0"
select select "15"
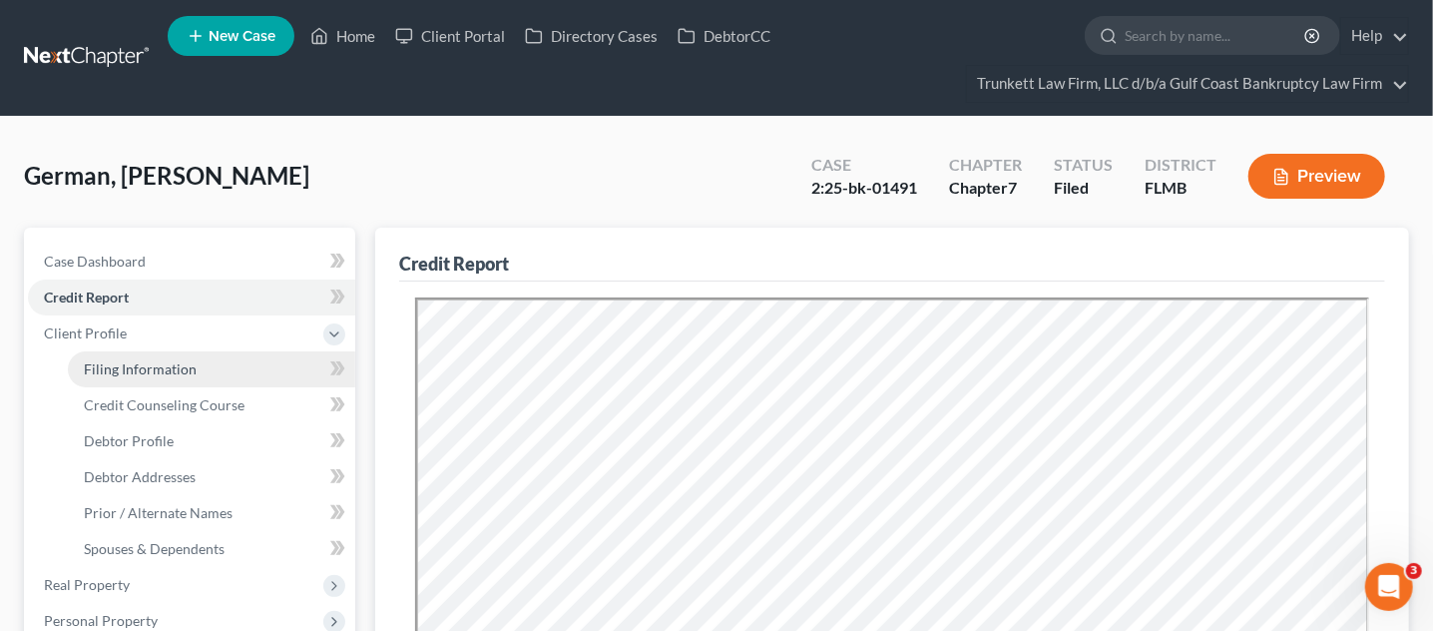
select select "0"
select select "9"
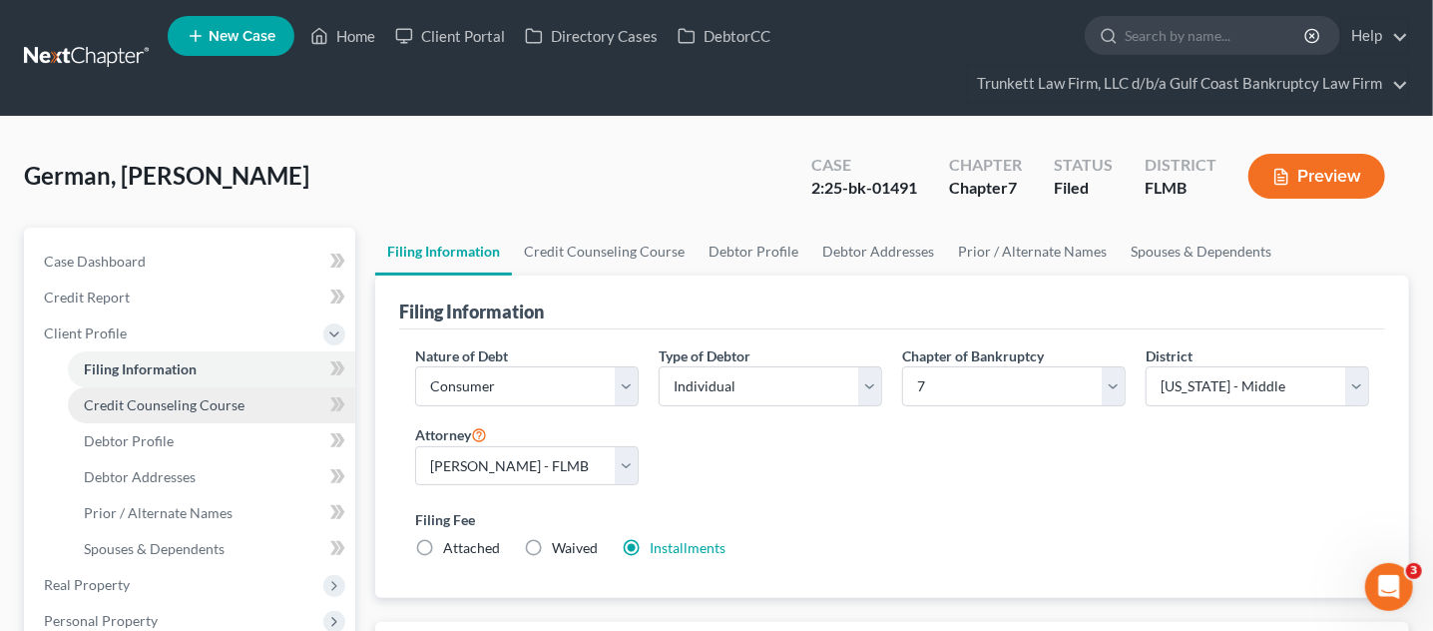
click at [148, 400] on span "Credit Counseling Course" at bounding box center [164, 404] width 161 height 17
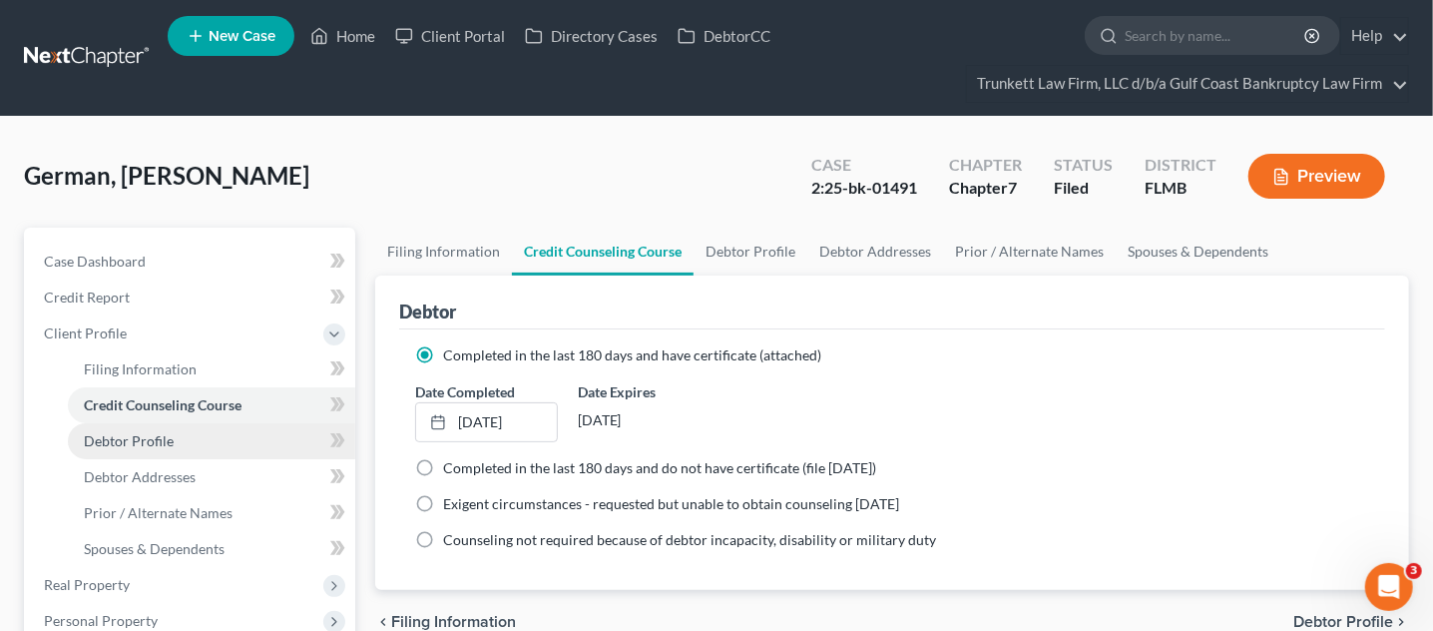
click at [143, 425] on link "Debtor Profile" at bounding box center [211, 441] width 287 height 36
select select "3"
select select "0"
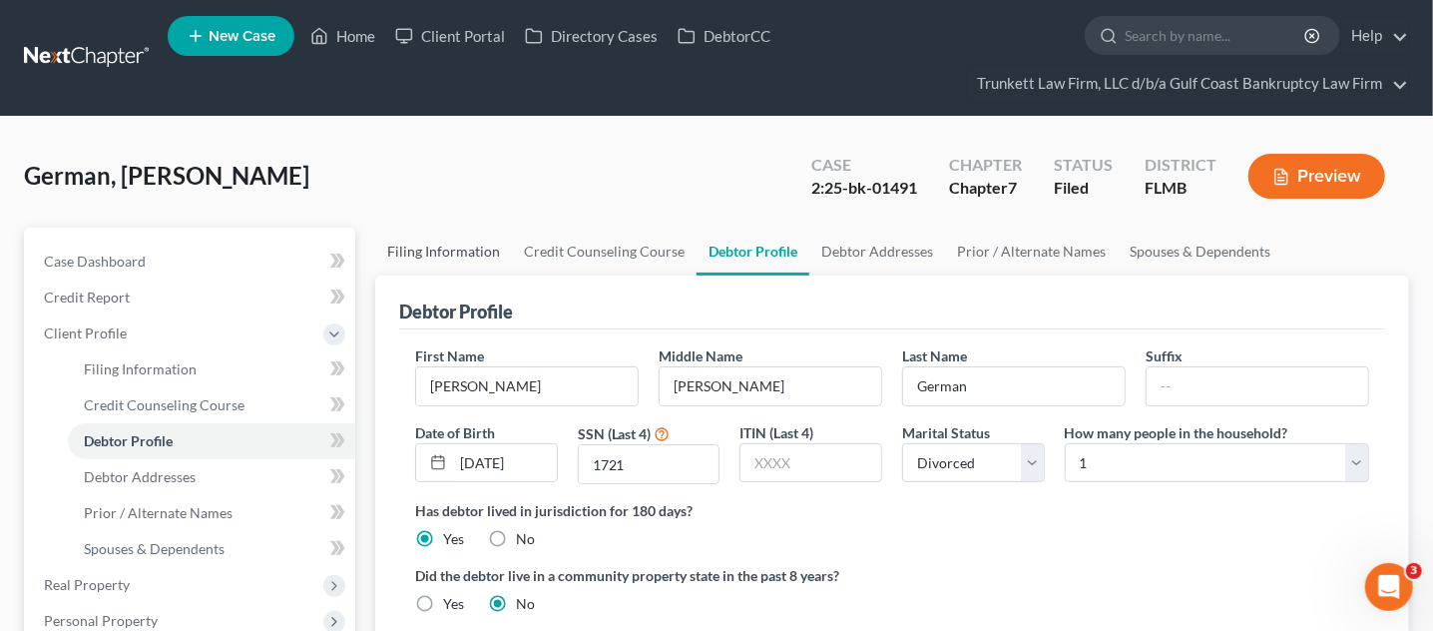
click at [454, 252] on link "Filing Information" at bounding box center [443, 252] width 137 height 48
select select "1"
select select "0"
select select "15"
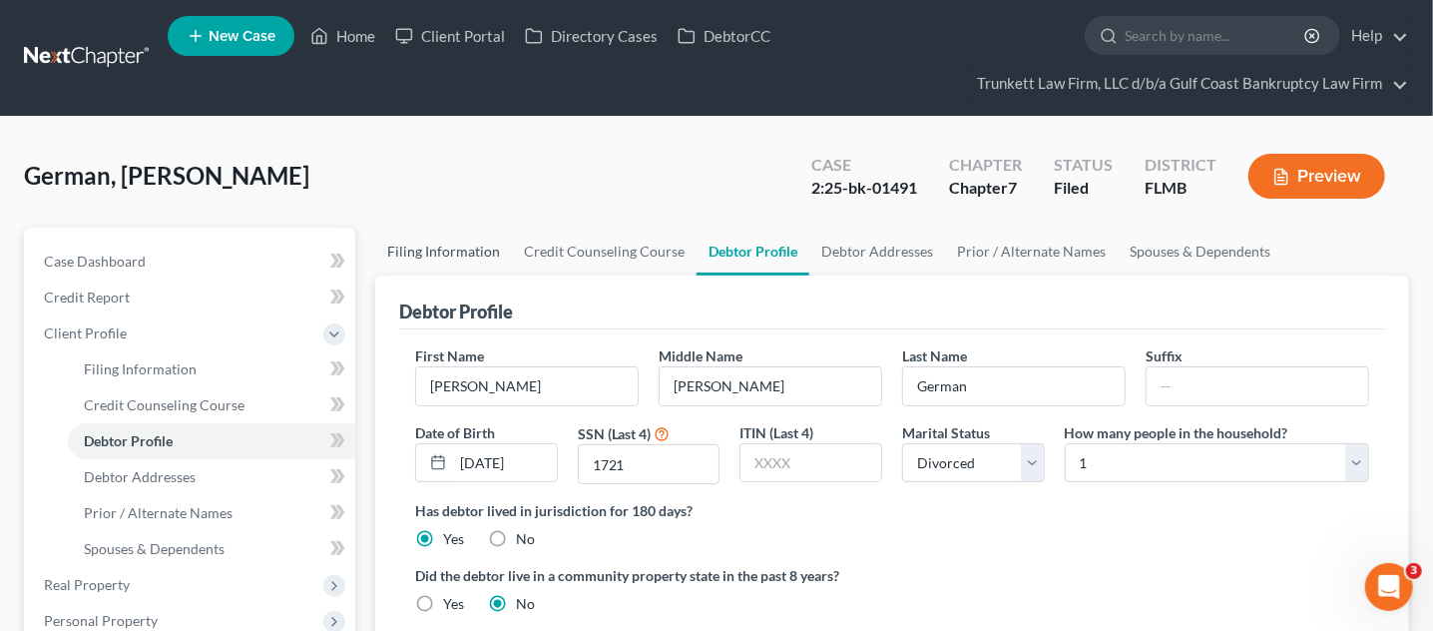
select select "0"
select select "9"
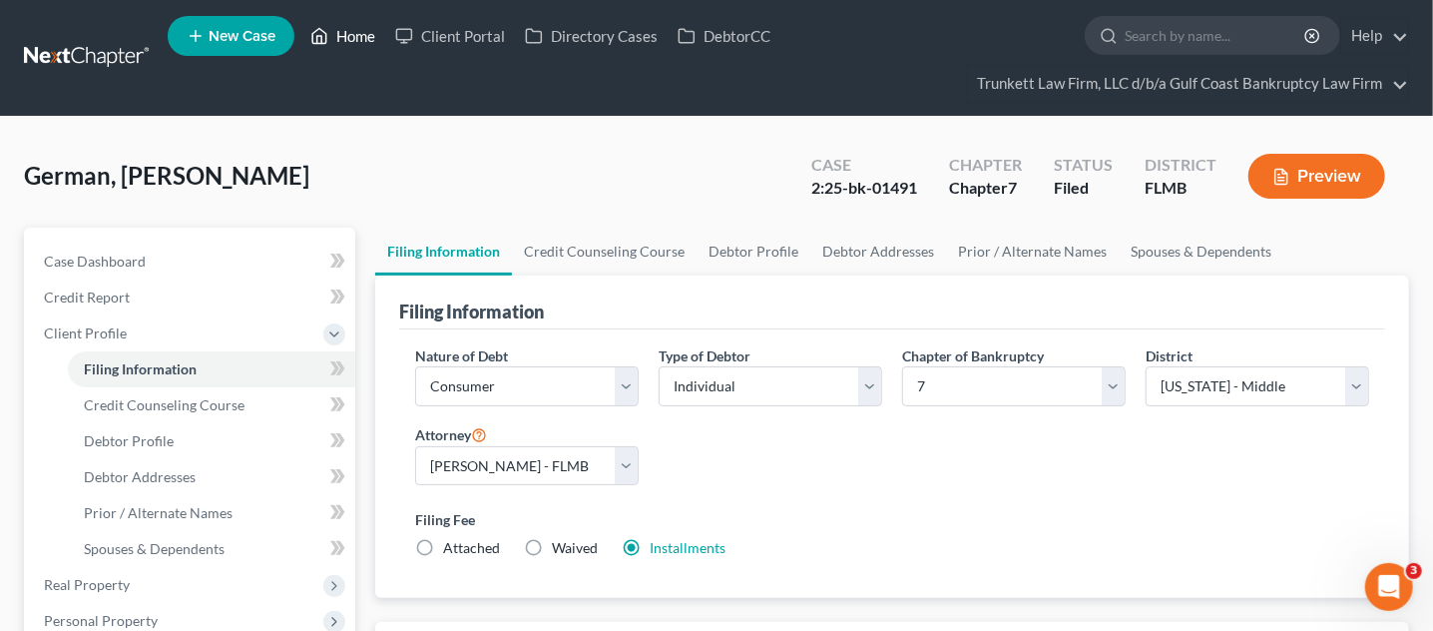
click at [370, 37] on link "Home" at bounding box center [342, 36] width 85 height 36
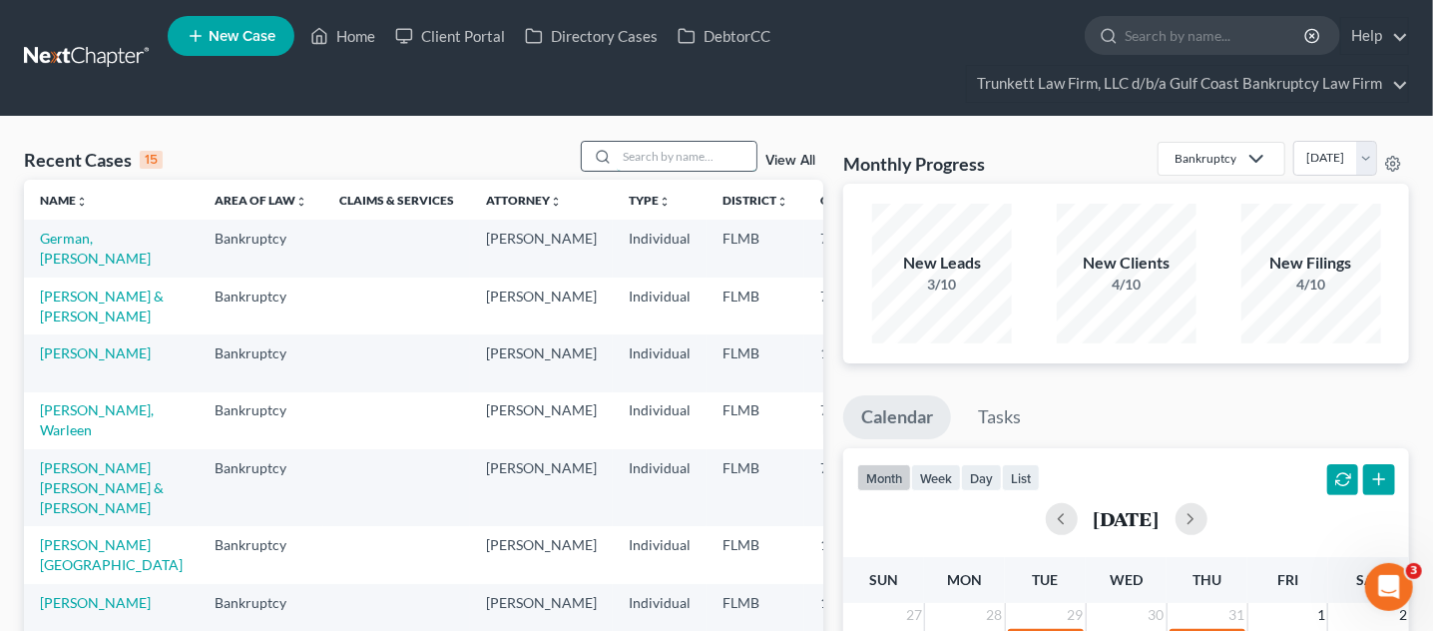
click at [649, 160] on input "search" at bounding box center [687, 156] width 140 height 29
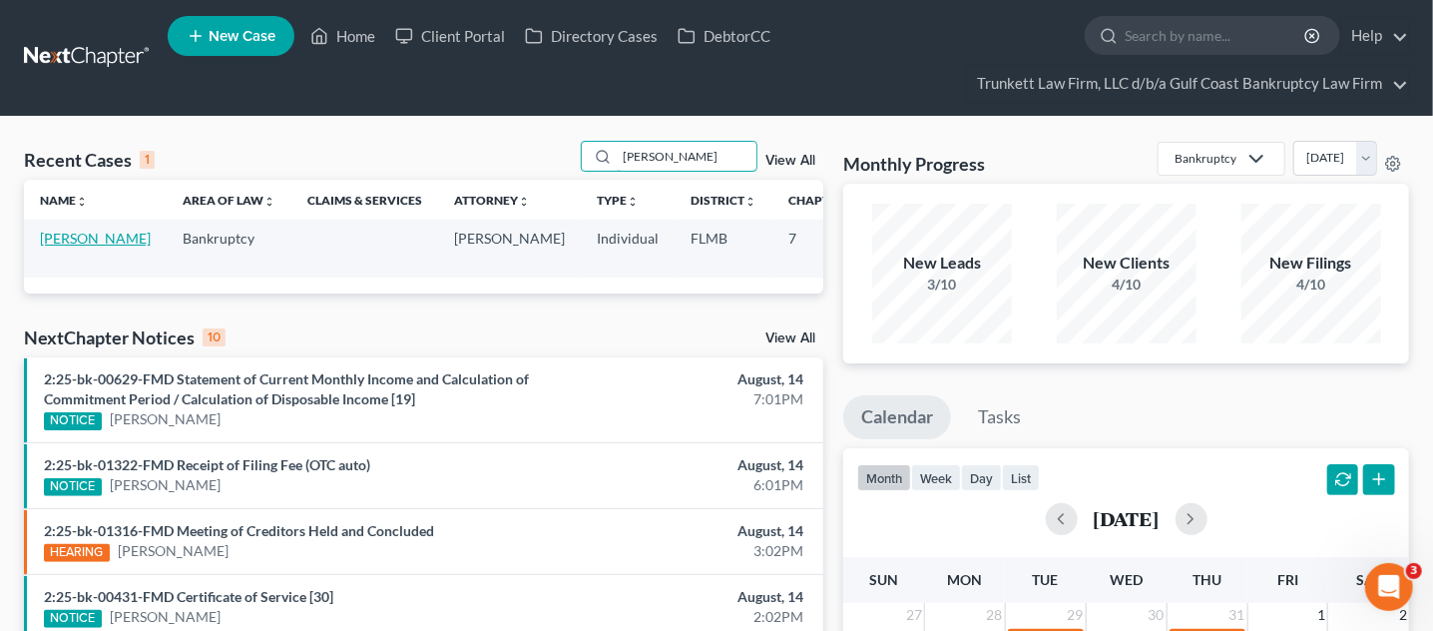
type input "[PERSON_NAME]"
click at [57, 246] on link "[PERSON_NAME]" at bounding box center [95, 237] width 111 height 17
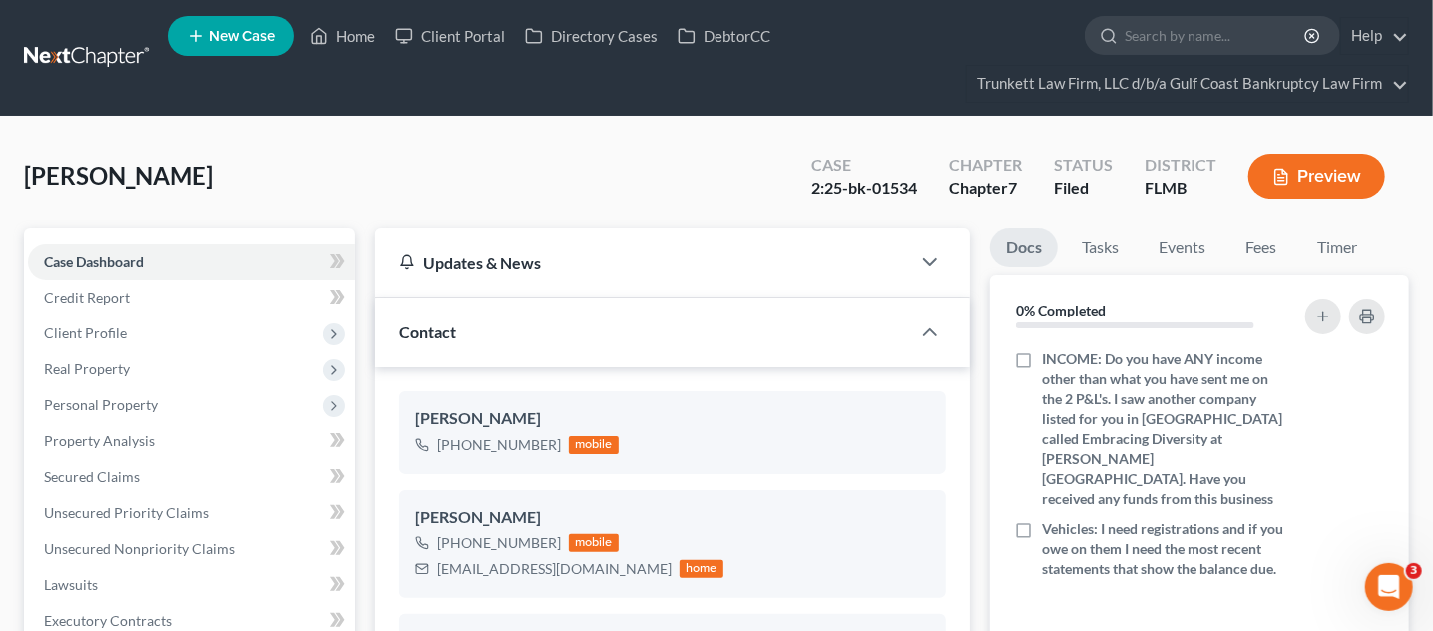
click at [1315, 176] on button "Preview" at bounding box center [1316, 176] width 137 height 45
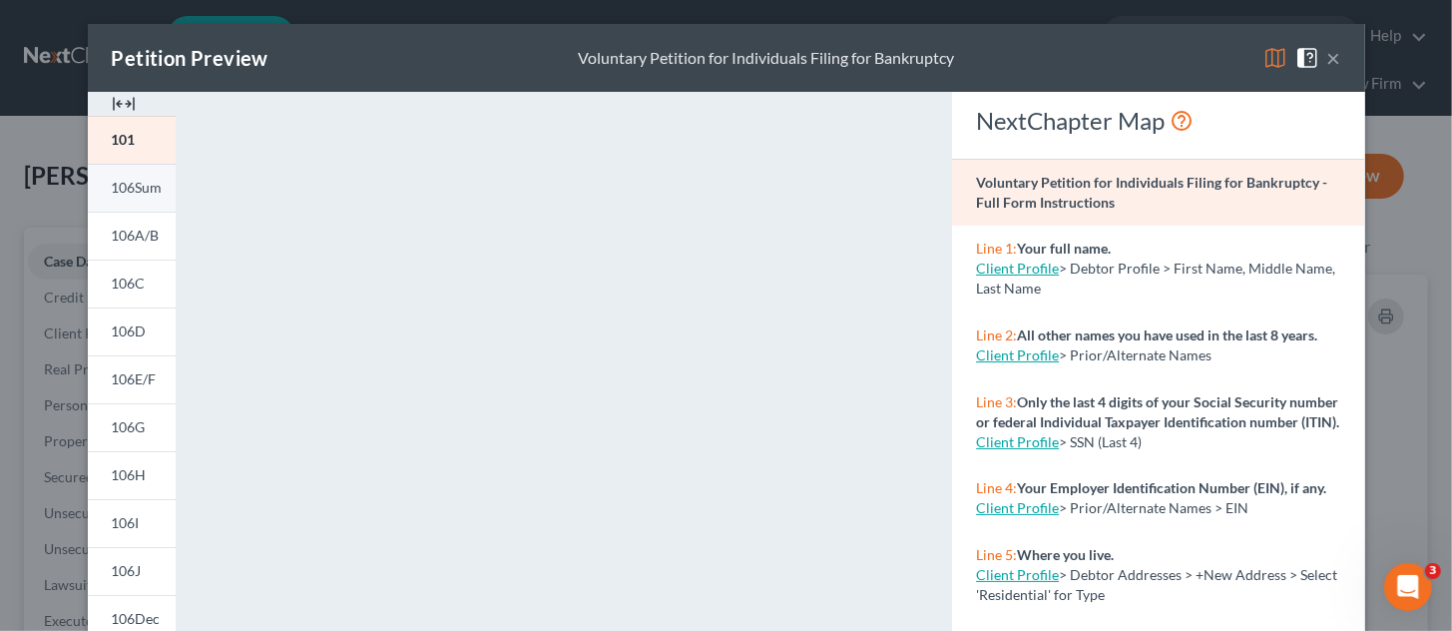
click at [134, 191] on span "106Sum" at bounding box center [137, 187] width 51 height 17
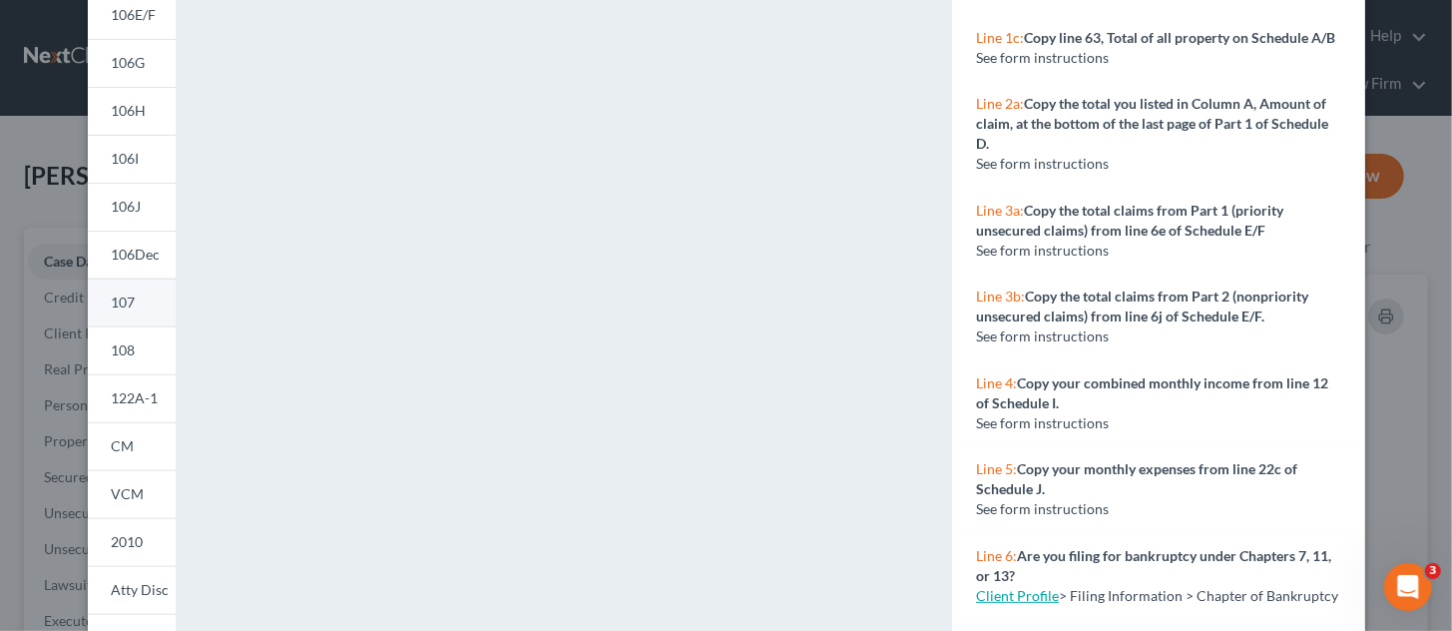
scroll to position [374, 0]
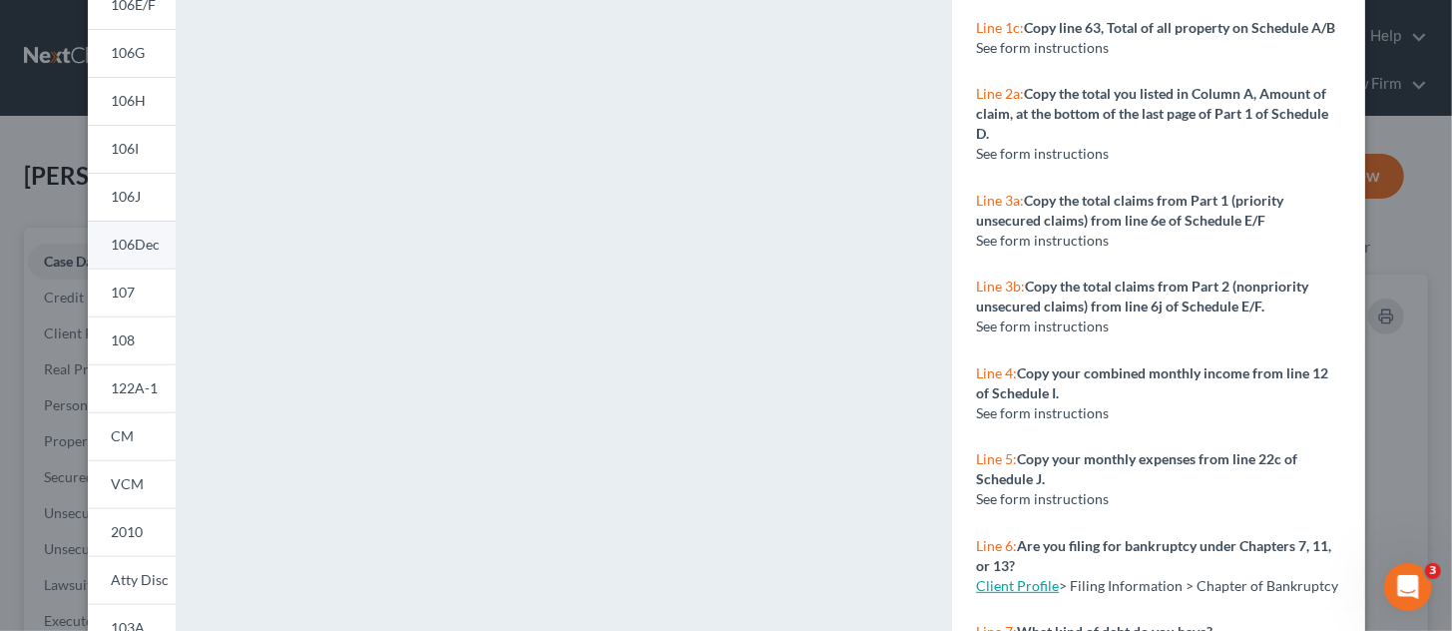
click at [135, 245] on span "106Dec" at bounding box center [136, 243] width 49 height 17
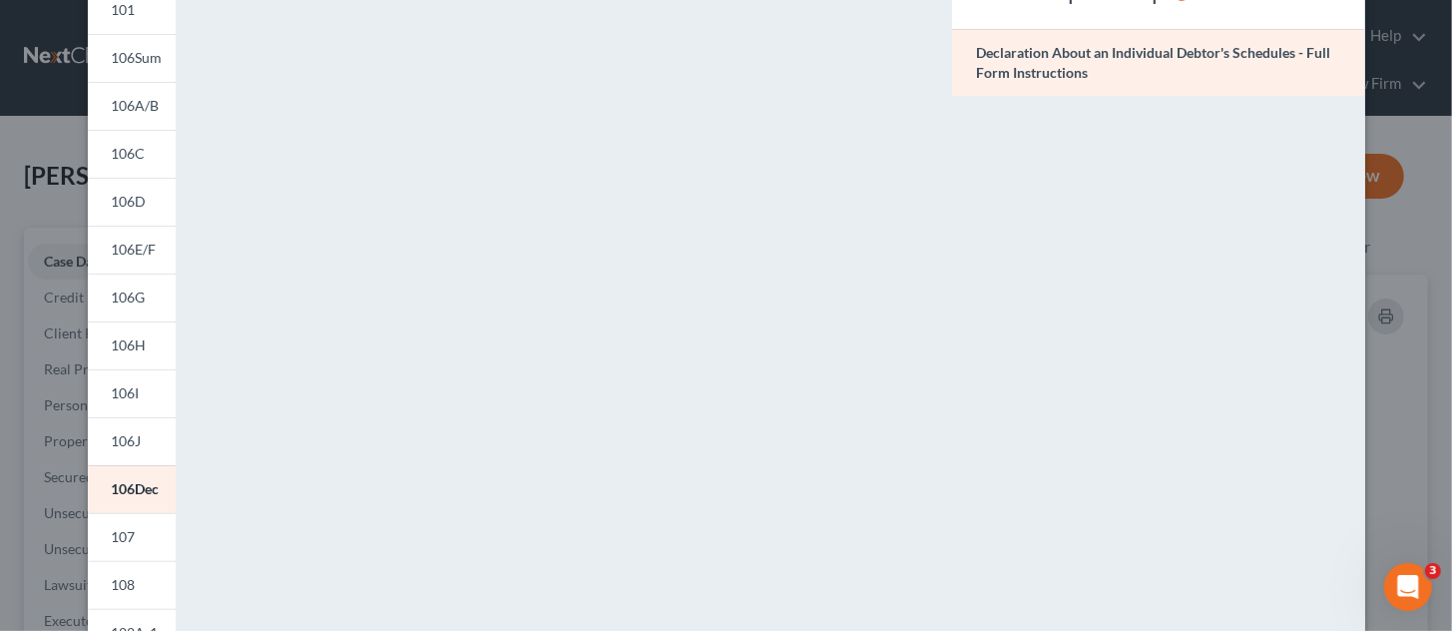
scroll to position [0, 0]
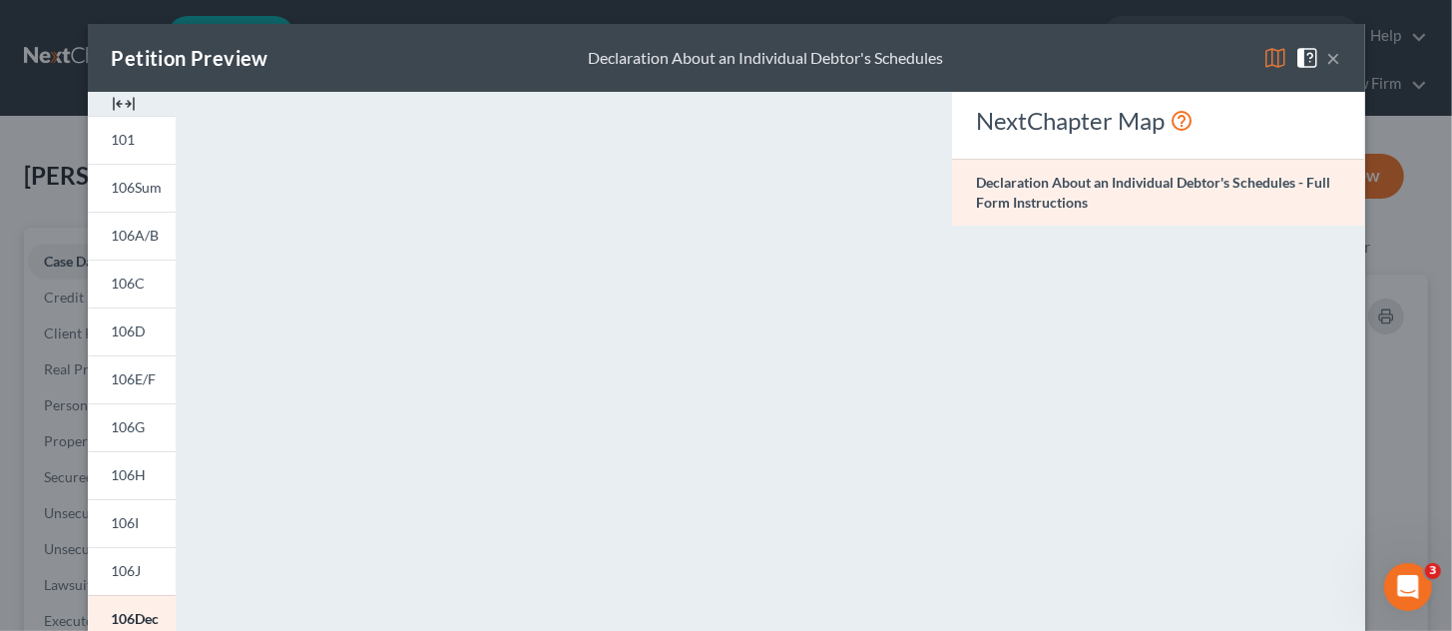
click at [1328, 58] on button "×" at bounding box center [1334, 58] width 14 height 24
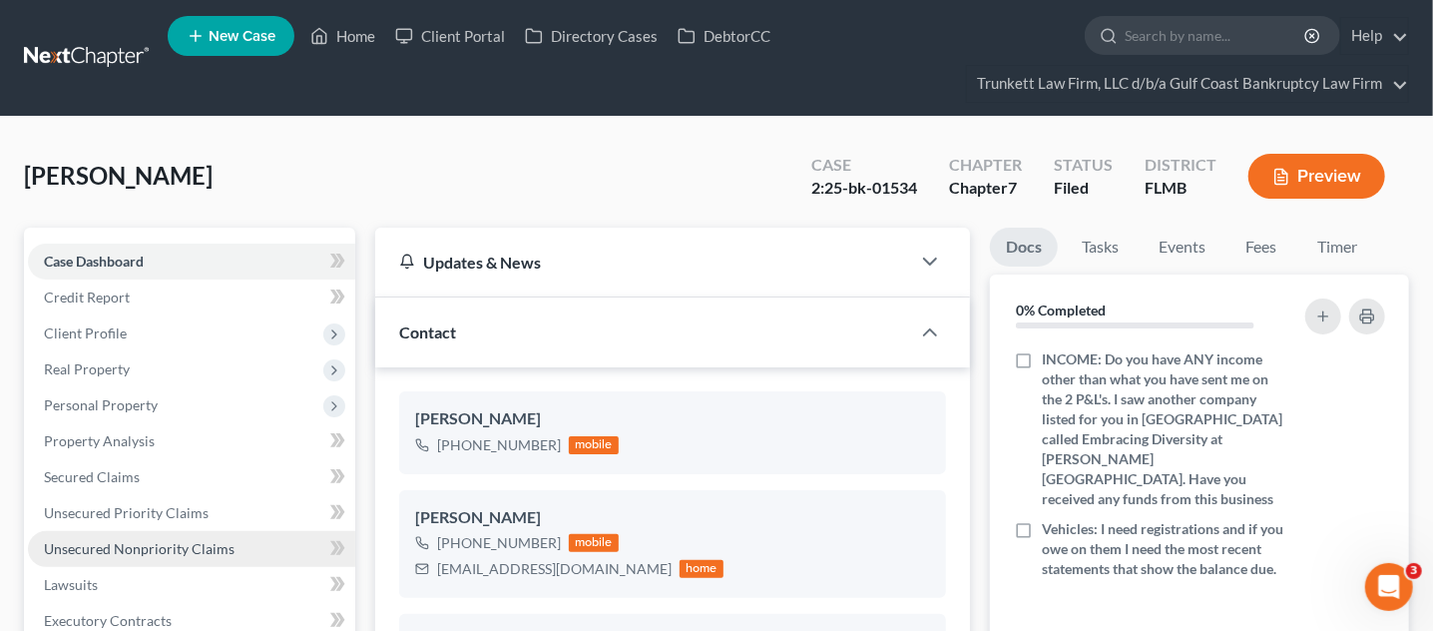
click at [140, 546] on span "Unsecured Nonpriority Claims" at bounding box center [139, 548] width 191 height 17
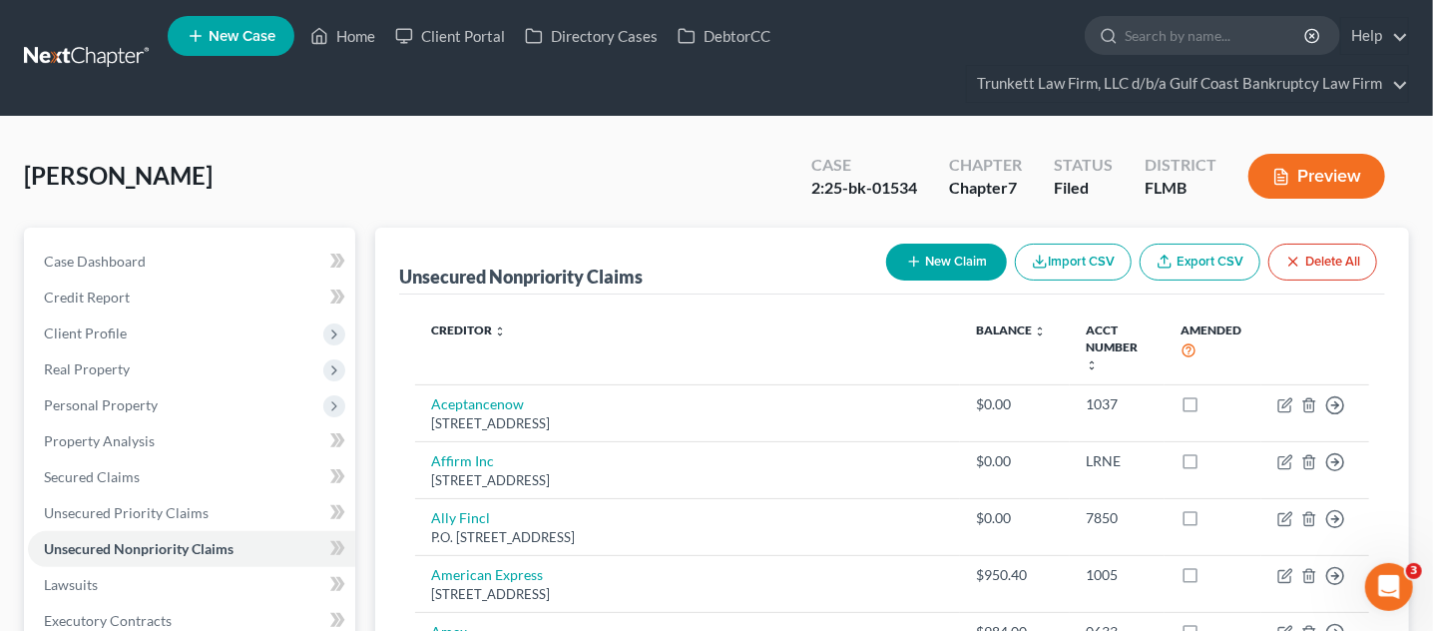
click at [963, 256] on button "New Claim" at bounding box center [946, 261] width 121 height 37
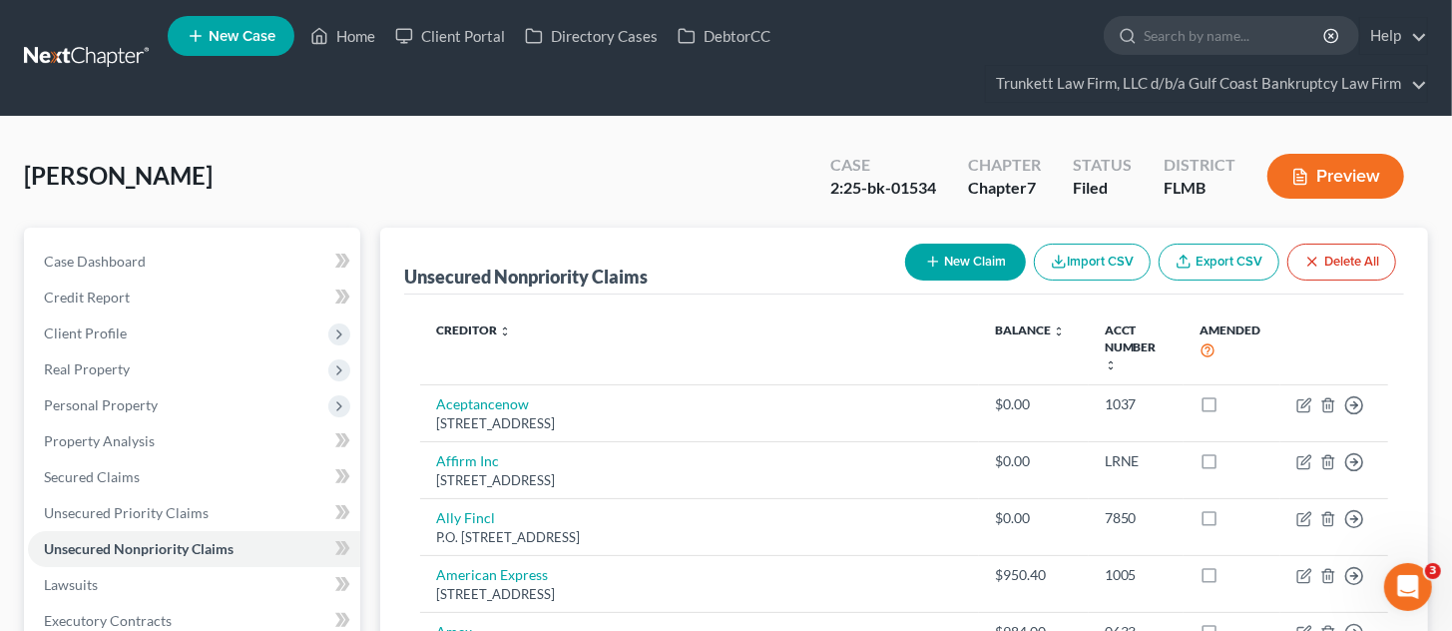
select select "0"
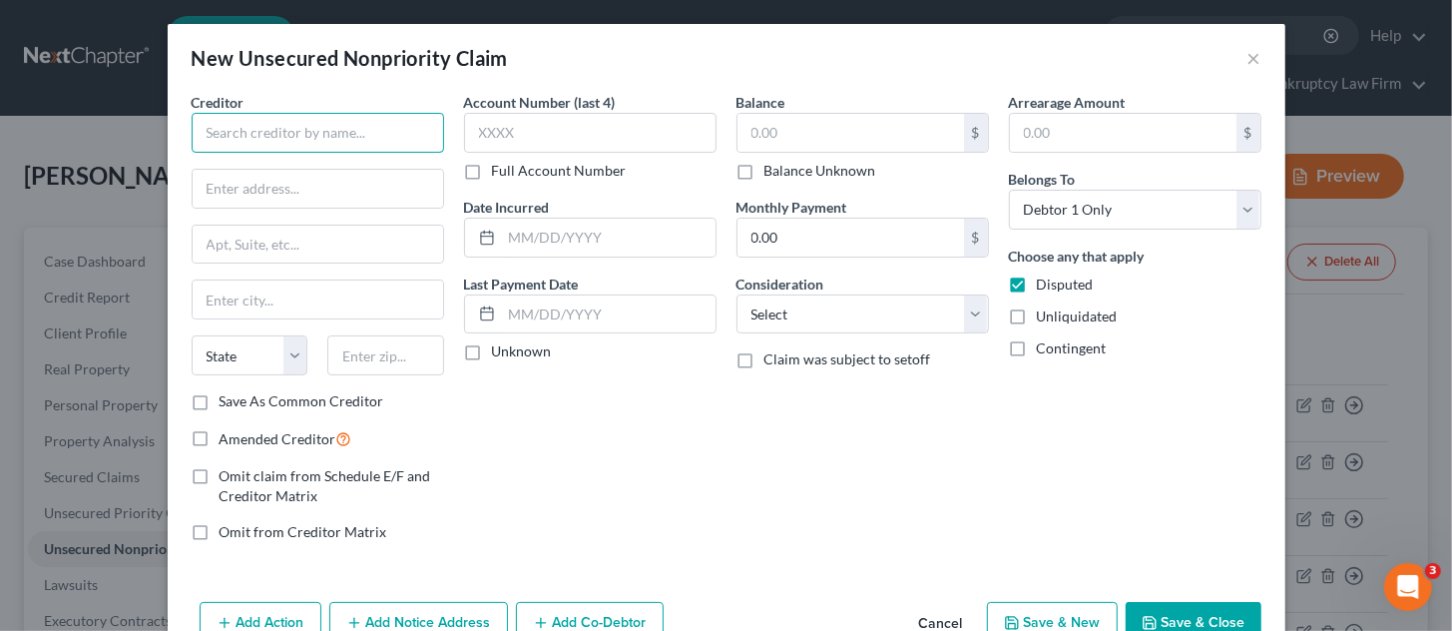
click at [349, 132] on input "text" at bounding box center [318, 133] width 252 height 40
type input "Quickbooks Capital"
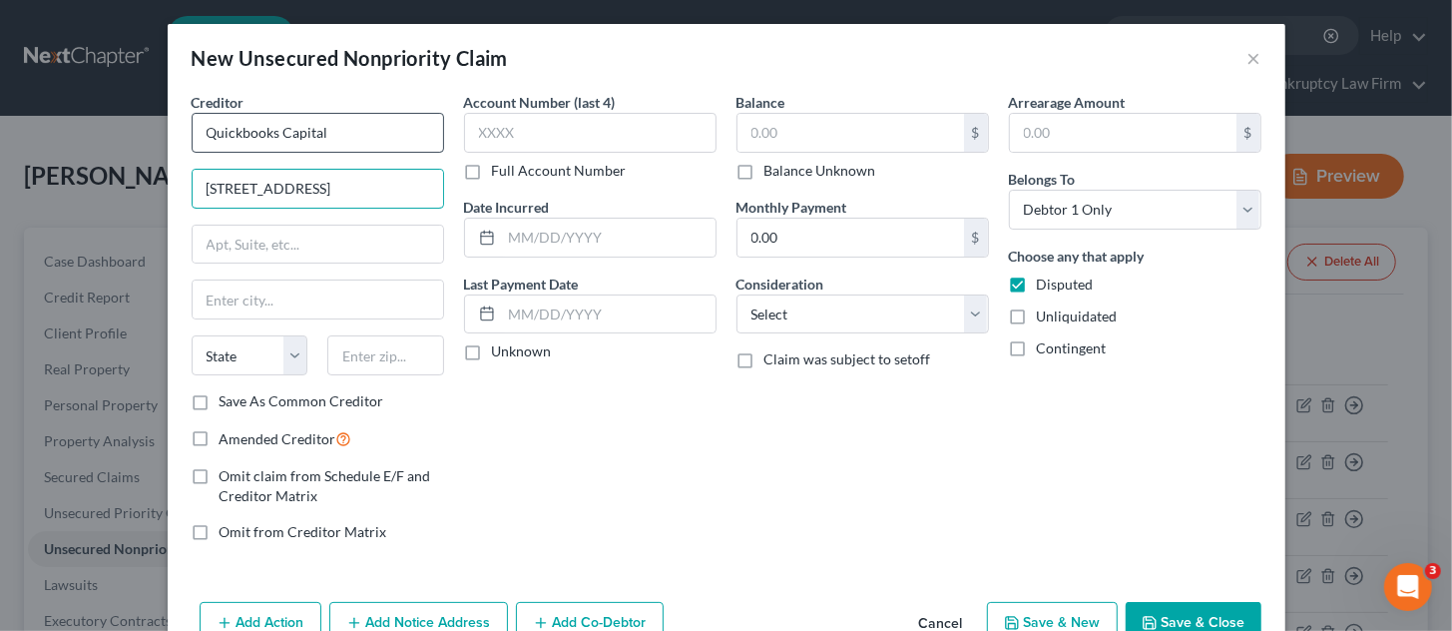
type input "[STREET_ADDRESS]"
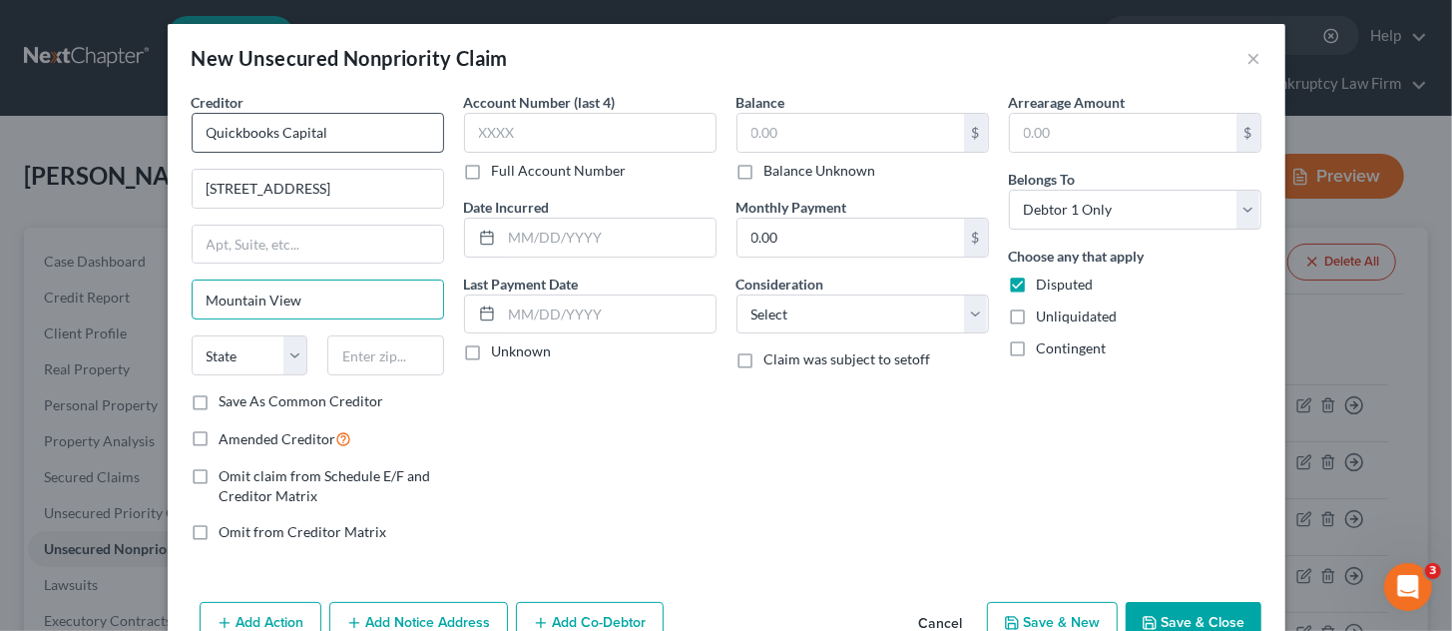
type input "Mountain View"
select select "4"
type input "94043"
click at [796, 141] on input "text" at bounding box center [850, 133] width 227 height 38
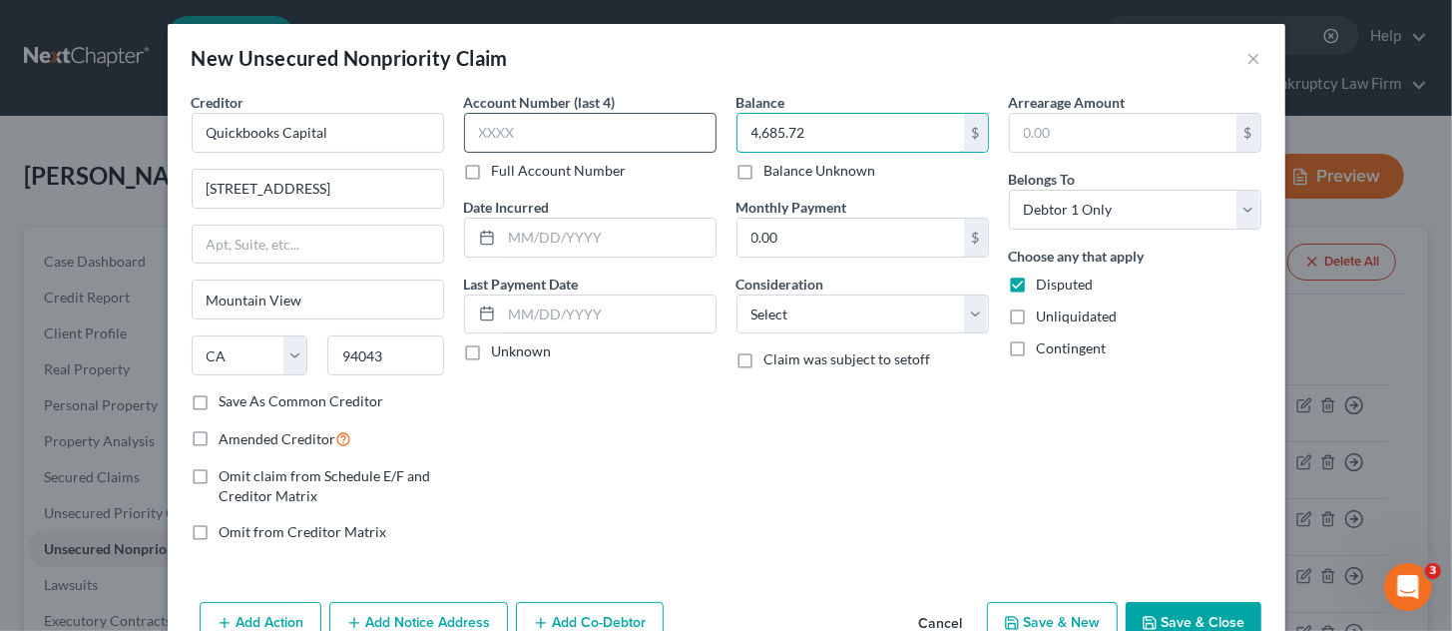
type input "4,685.72"
click at [490, 136] on input "text" at bounding box center [590, 133] width 252 height 40
type input "8205"
click at [220, 434] on label "Amended Creditor" at bounding box center [286, 438] width 133 height 23
click at [228, 434] on input "Amended Creditor" at bounding box center [234, 433] width 13 height 13
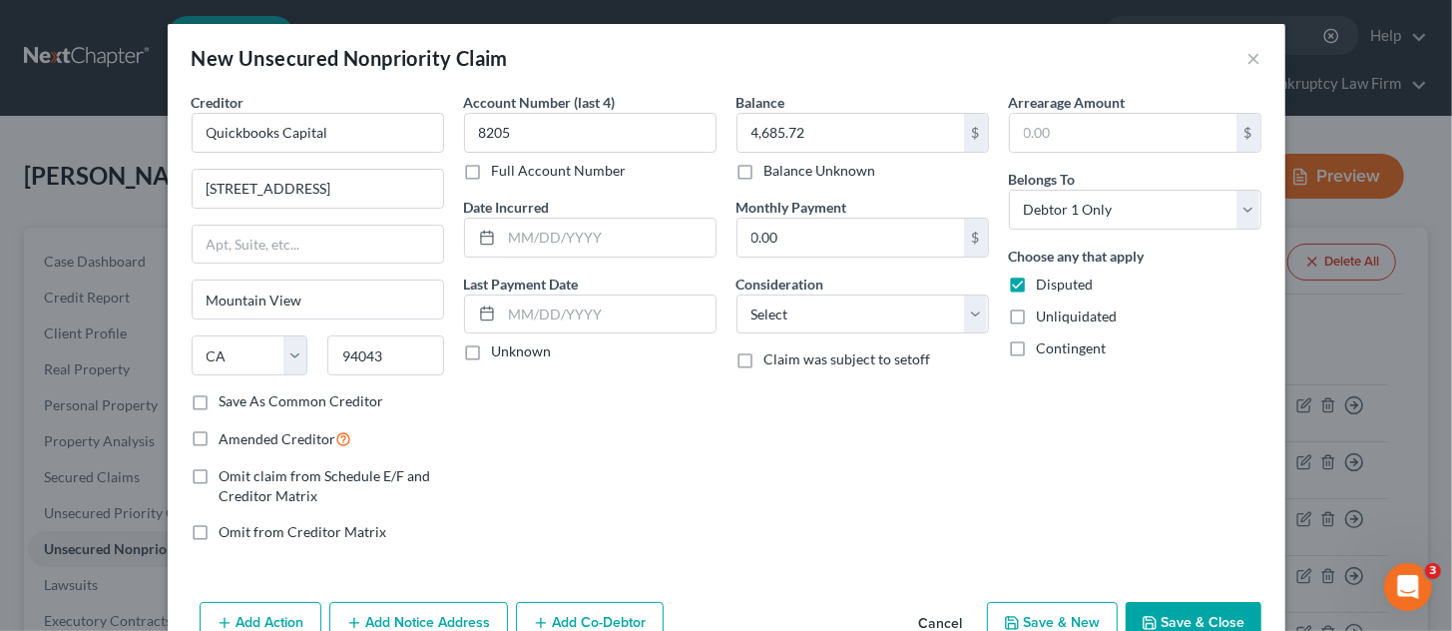
checkbox input "true"
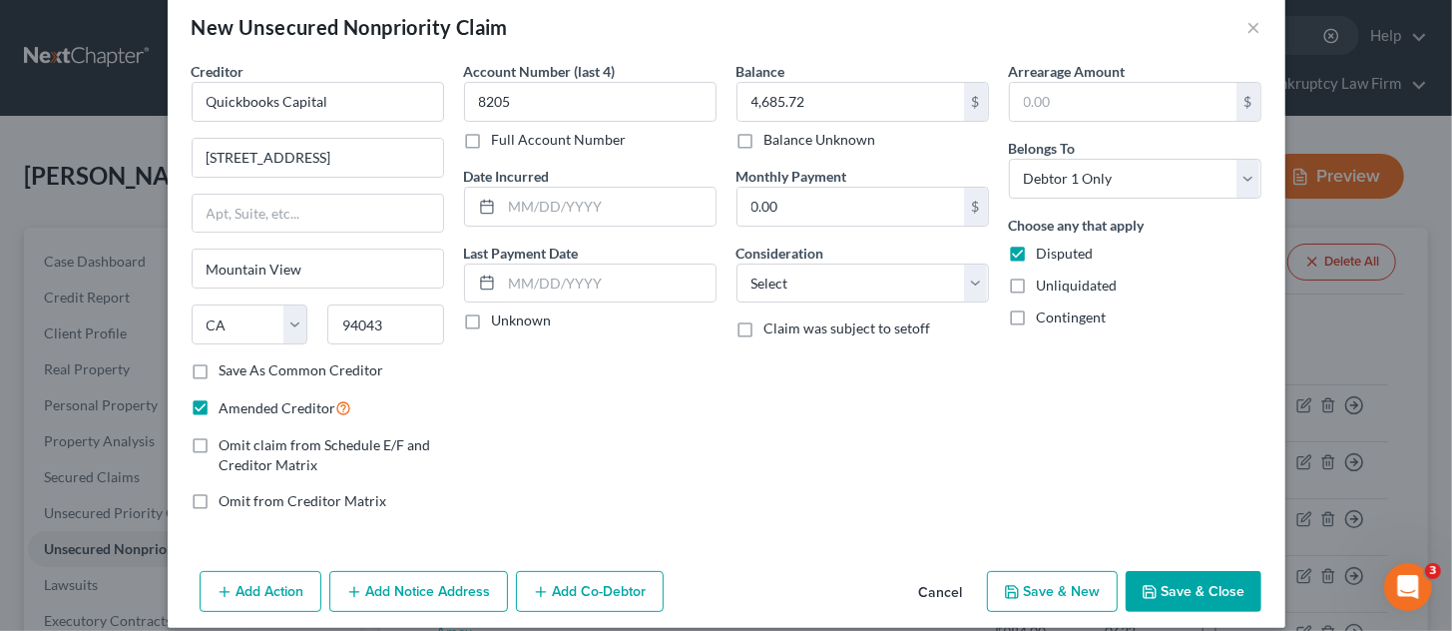
scroll to position [49, 0]
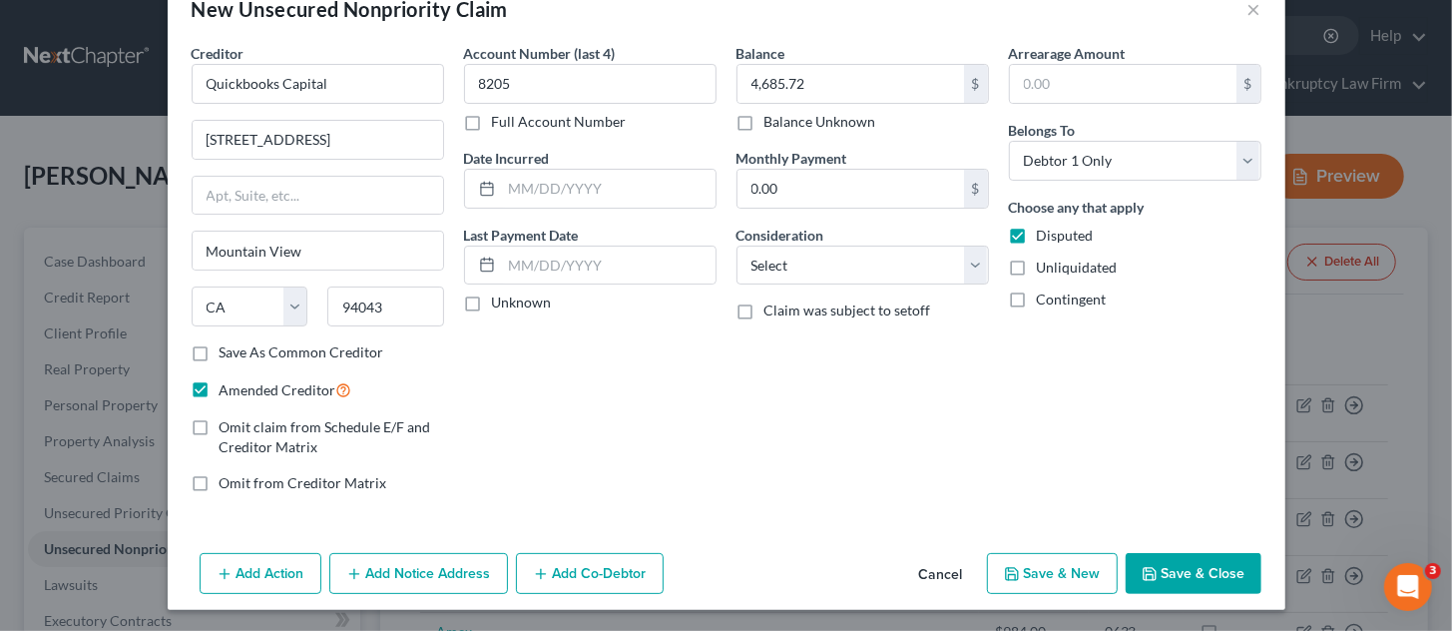
click at [1062, 570] on button "Save & New" at bounding box center [1052, 574] width 131 height 42
select select "0"
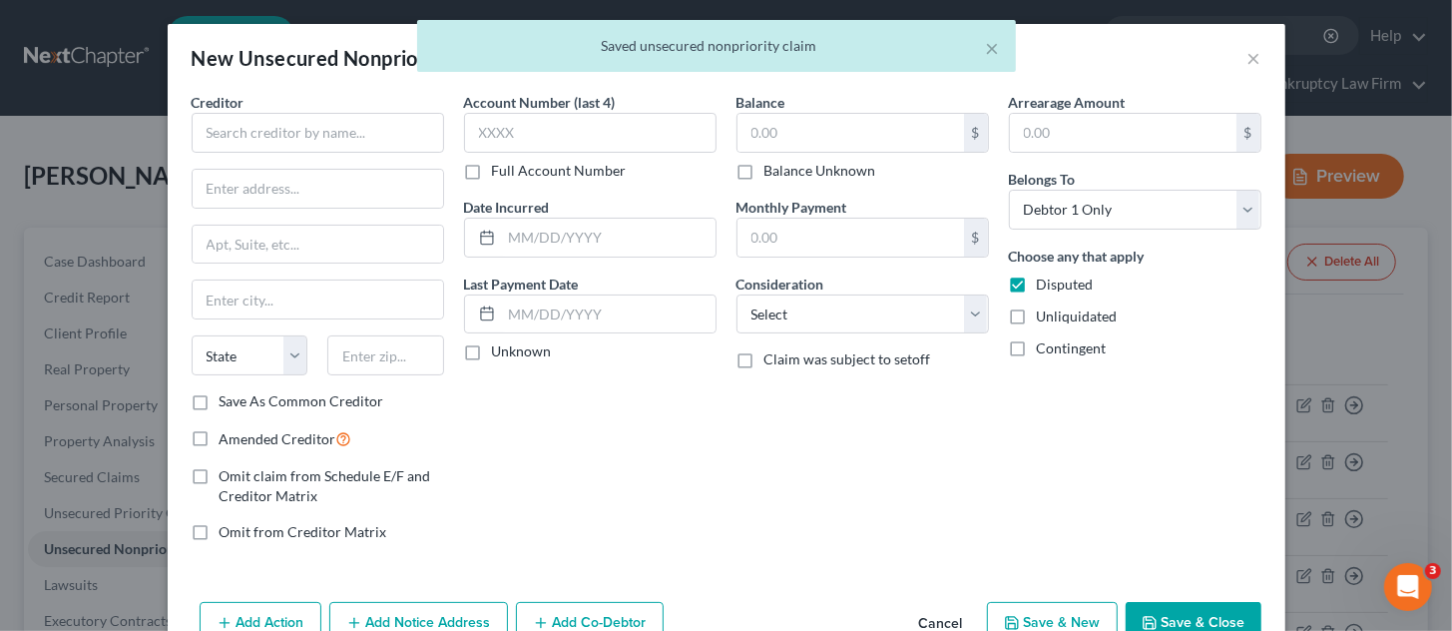
click at [220, 434] on label "Amended Creditor" at bounding box center [286, 438] width 133 height 23
click at [228, 434] on input "Amended Creditor" at bounding box center [234, 433] width 13 height 13
checkbox input "true"
click at [247, 141] on input "text" at bounding box center [318, 133] width 252 height 40
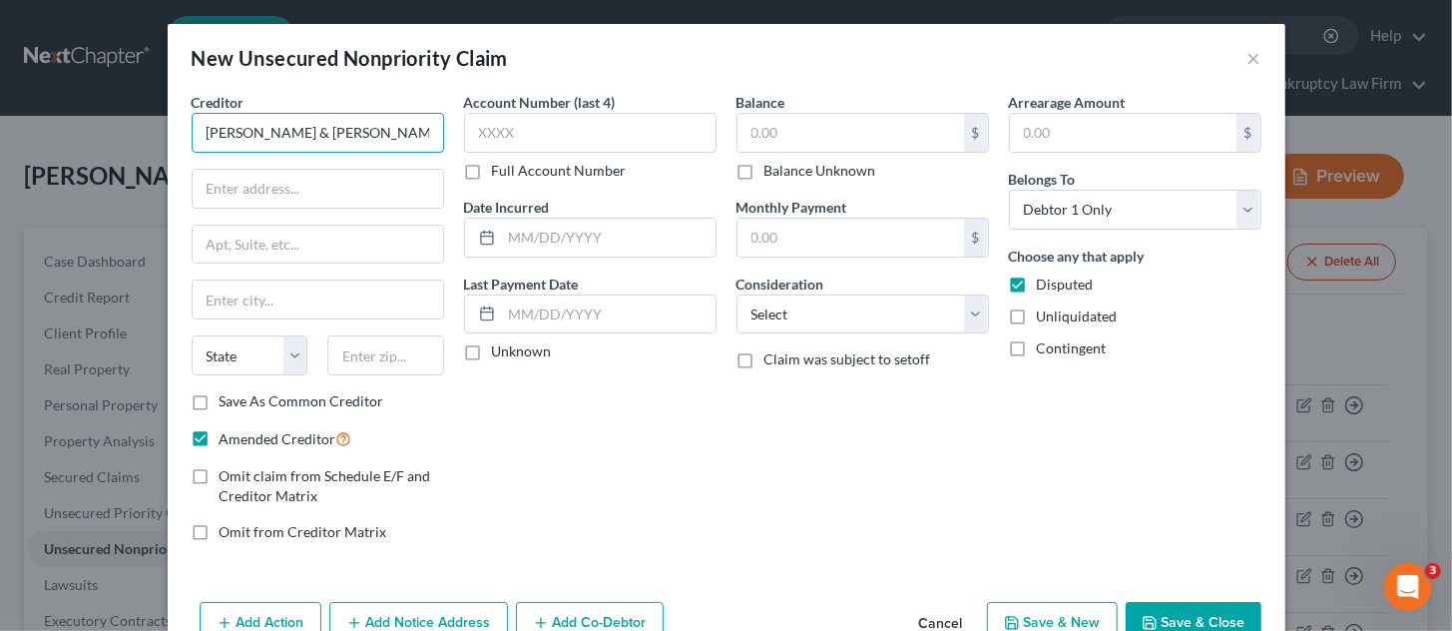
click at [245, 114] on input "[PERSON_NAME] & [PERSON_NAME]" at bounding box center [318, 133] width 252 height 40
click at [245, 114] on input "5, [PERSON_NAME] & [PERSON_NAME]" at bounding box center [318, 133] width 252 height 40
type input "[PERSON_NAME] & [PERSON_NAME]"
click at [236, 93] on div "Creditor * [PERSON_NAME] & [PERSON_NAME]" at bounding box center [318, 122] width 252 height 61
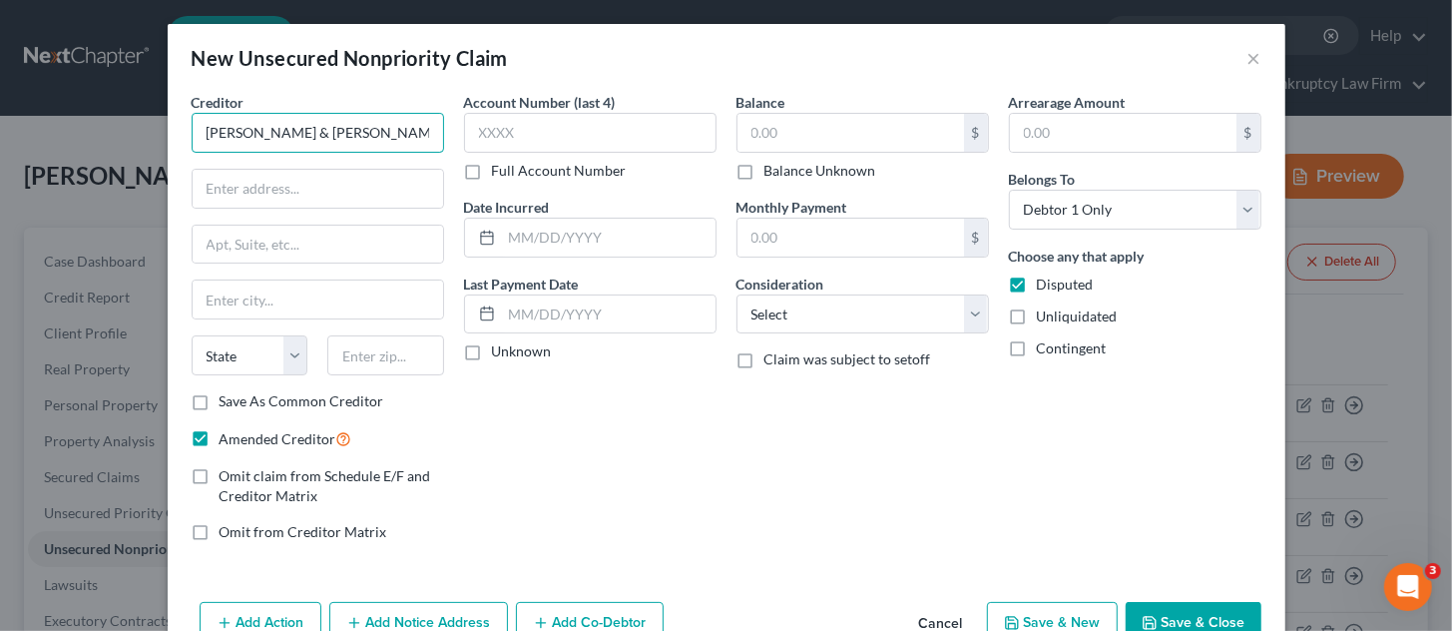
drag, startPoint x: 209, startPoint y: 140, endPoint x: 159, endPoint y: 134, distance: 50.2
click at [168, 134] on div "Creditor * [PERSON_NAME] & [PERSON_NAME] State [US_STATE] AK AR AZ CA CO CT DE …" at bounding box center [727, 343] width 1118 height 502
click at [215, 182] on input "text" at bounding box center [318, 189] width 250 height 38
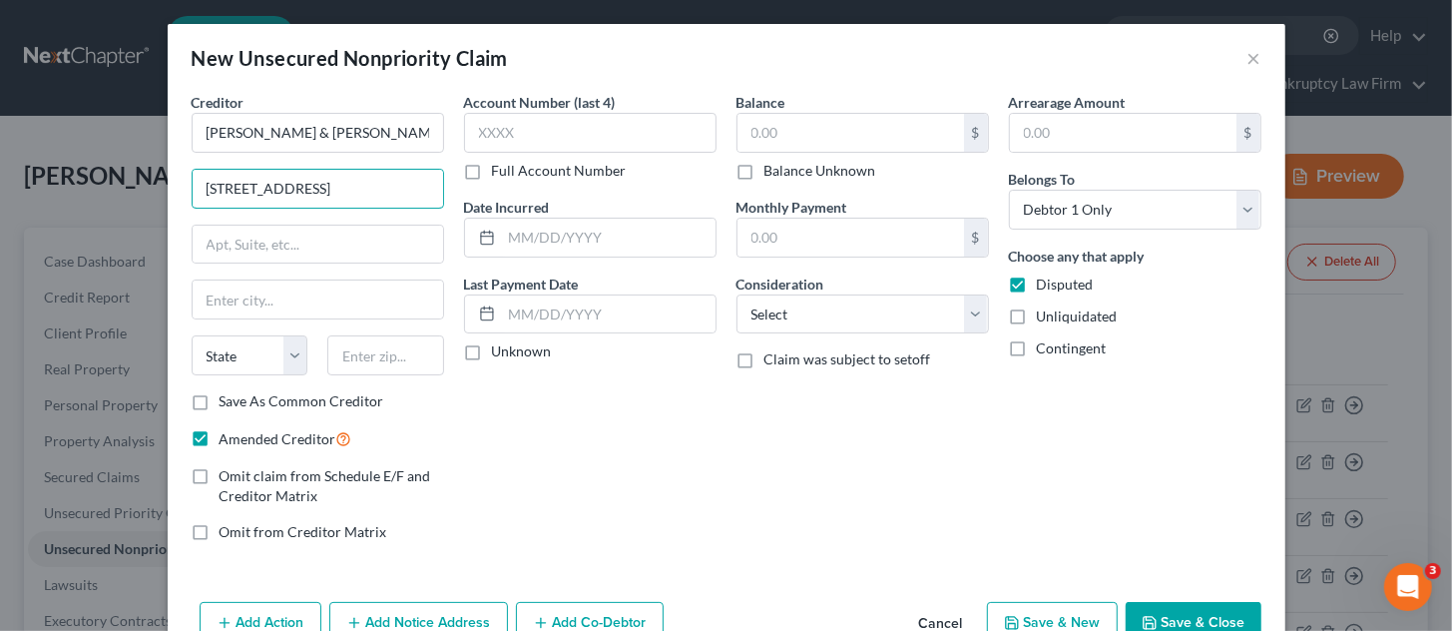
type input "[STREET_ADDRESS]"
click at [353, 230] on input "Suite 50" at bounding box center [318, 245] width 250 height 38
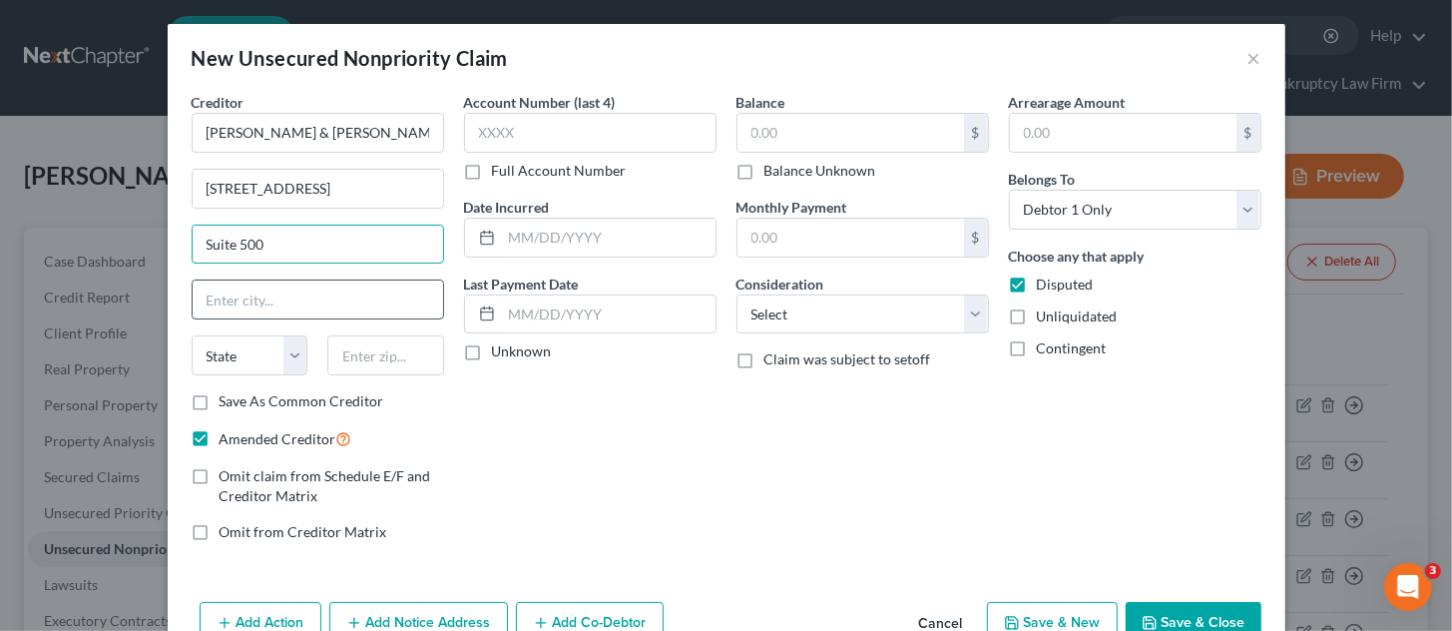
type input "Suite 500"
click at [259, 287] on input "text" at bounding box center [318, 299] width 250 height 38
type input "[GEOGRAPHIC_DATA]"
select select "44"
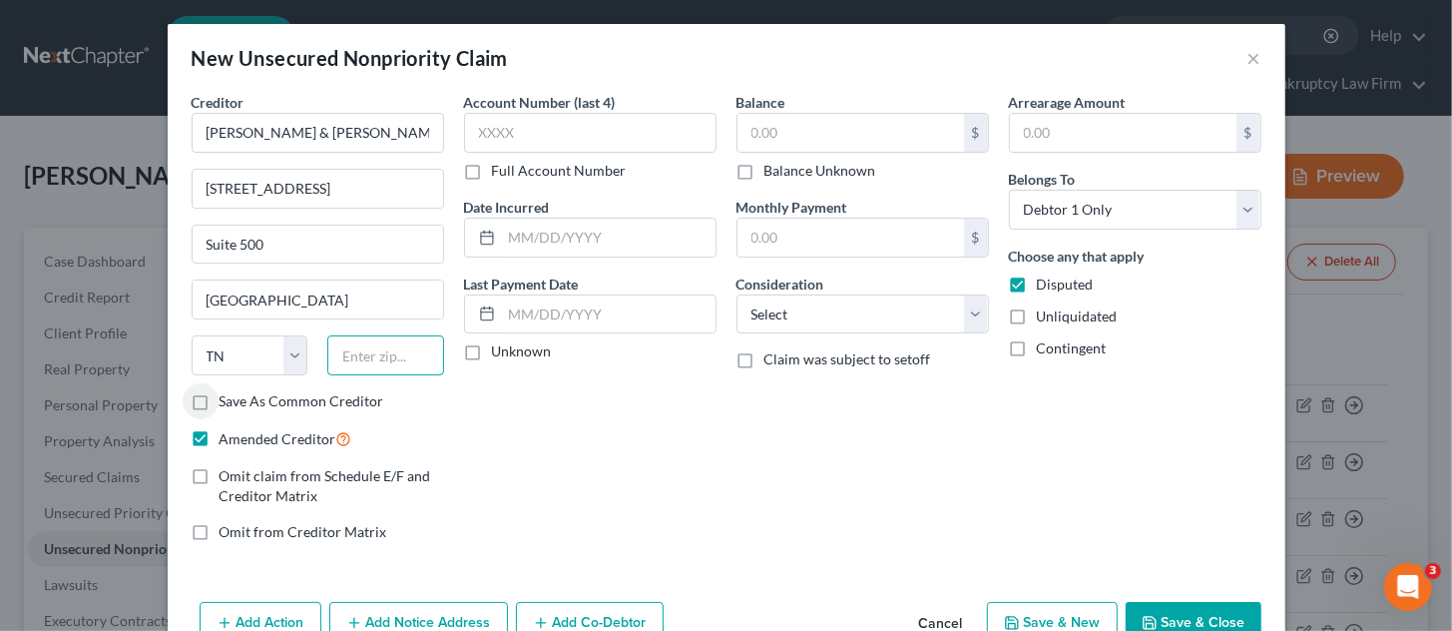
click at [367, 354] on input "text" at bounding box center [385, 355] width 117 height 40
type input "77057"
select select "45"
click at [768, 127] on input "text" at bounding box center [850, 133] width 227 height 38
type input "2,791.00"
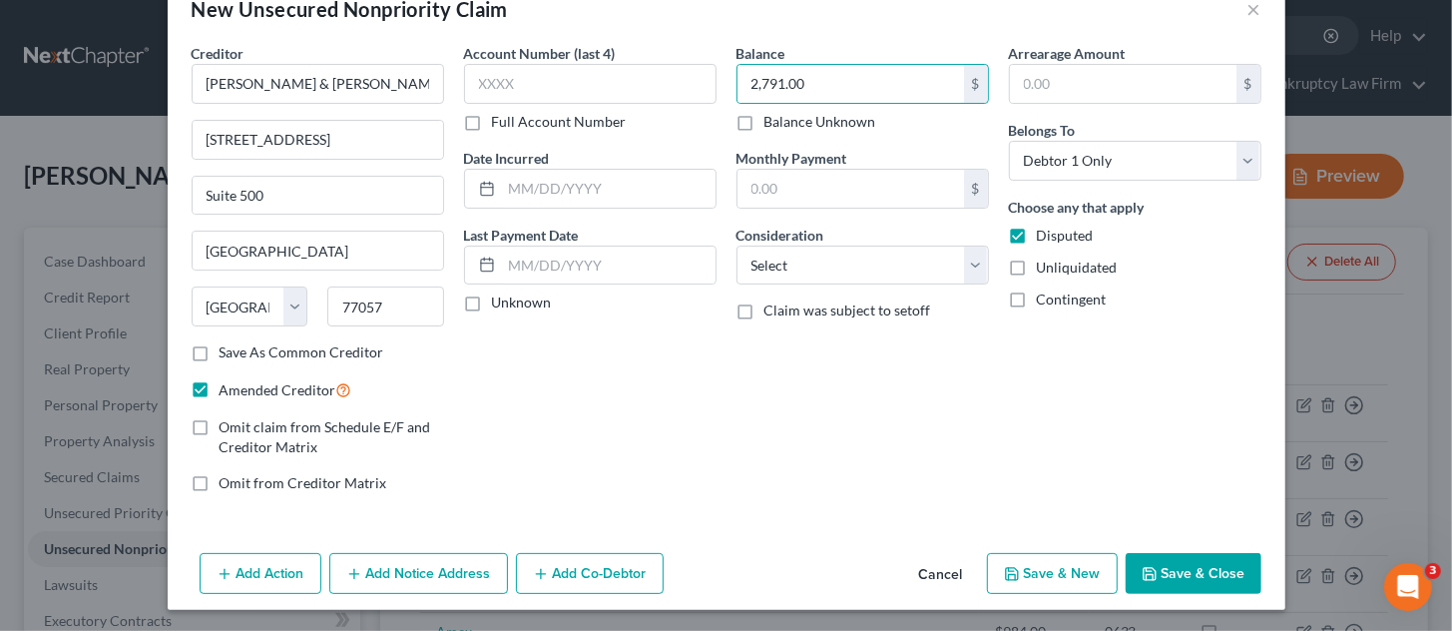
click at [1034, 575] on button "Save & New" at bounding box center [1052, 574] width 131 height 42
select select "0"
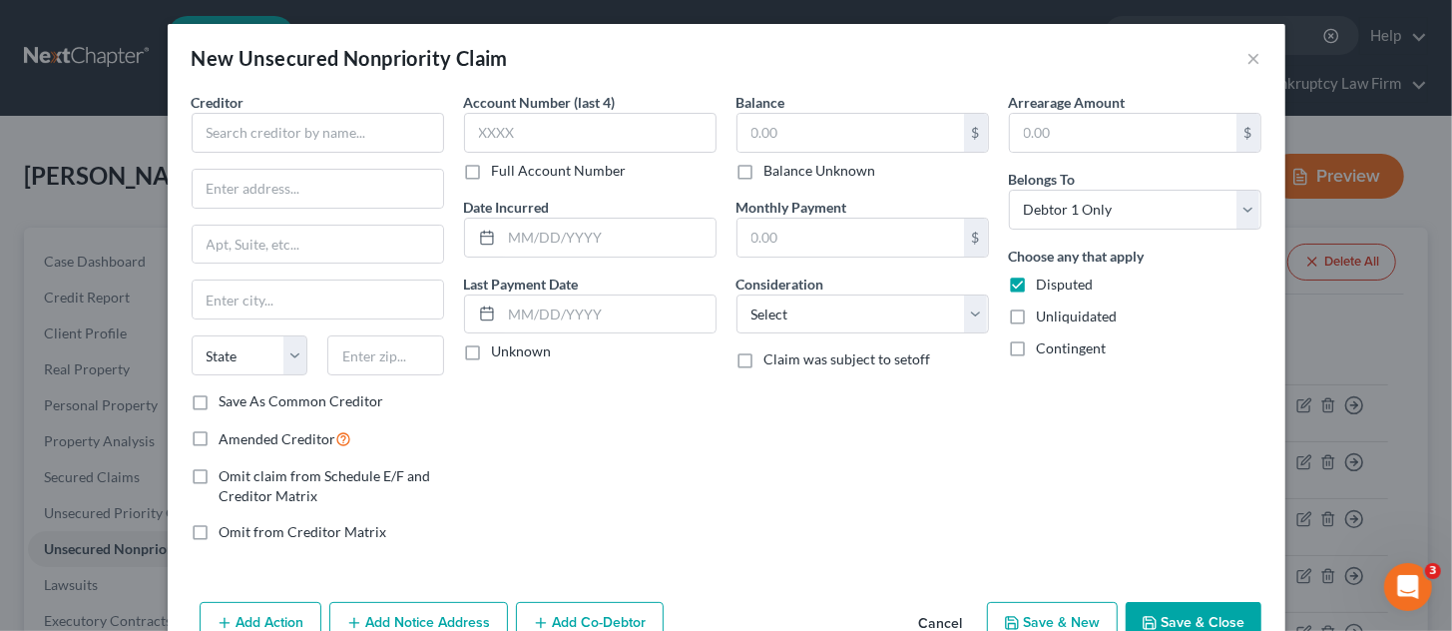
type input "0.00"
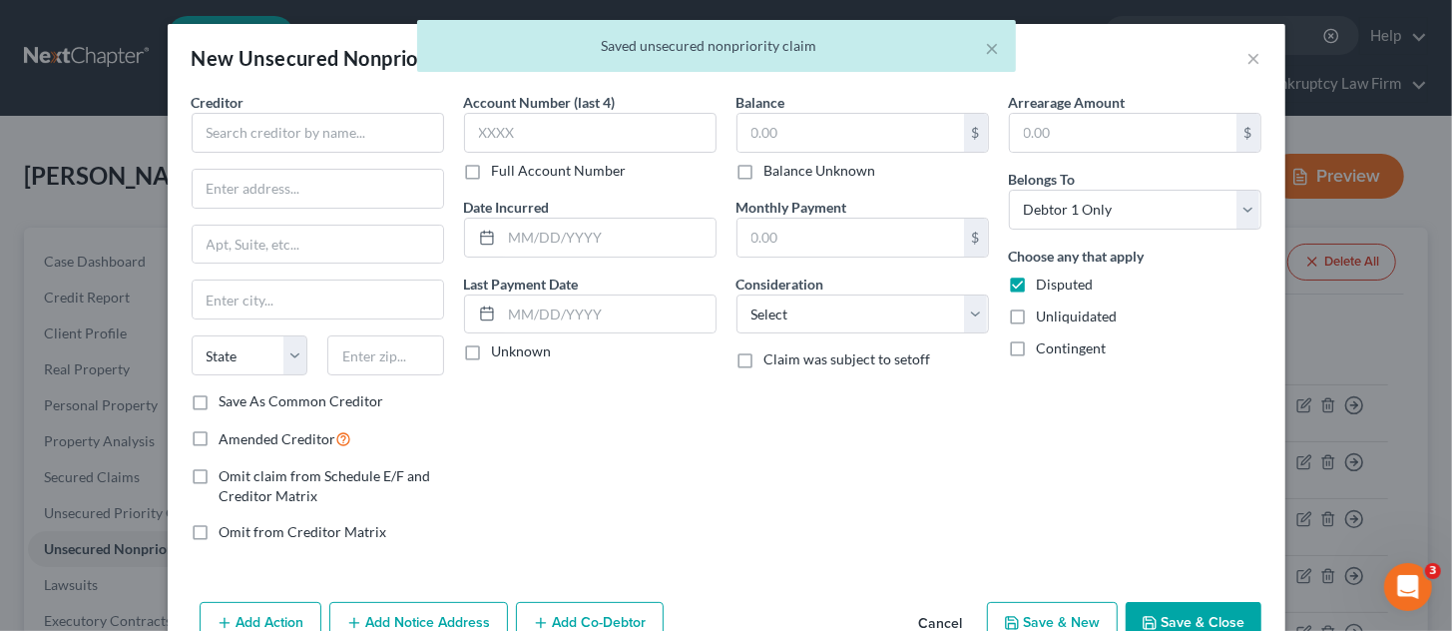
click at [220, 435] on label "Amended Creditor" at bounding box center [286, 438] width 133 height 23
click at [228, 435] on input "Amended Creditor" at bounding box center [234, 433] width 13 height 13
checkbox input "true"
click at [284, 133] on input "text" at bounding box center [318, 133] width 252 height 40
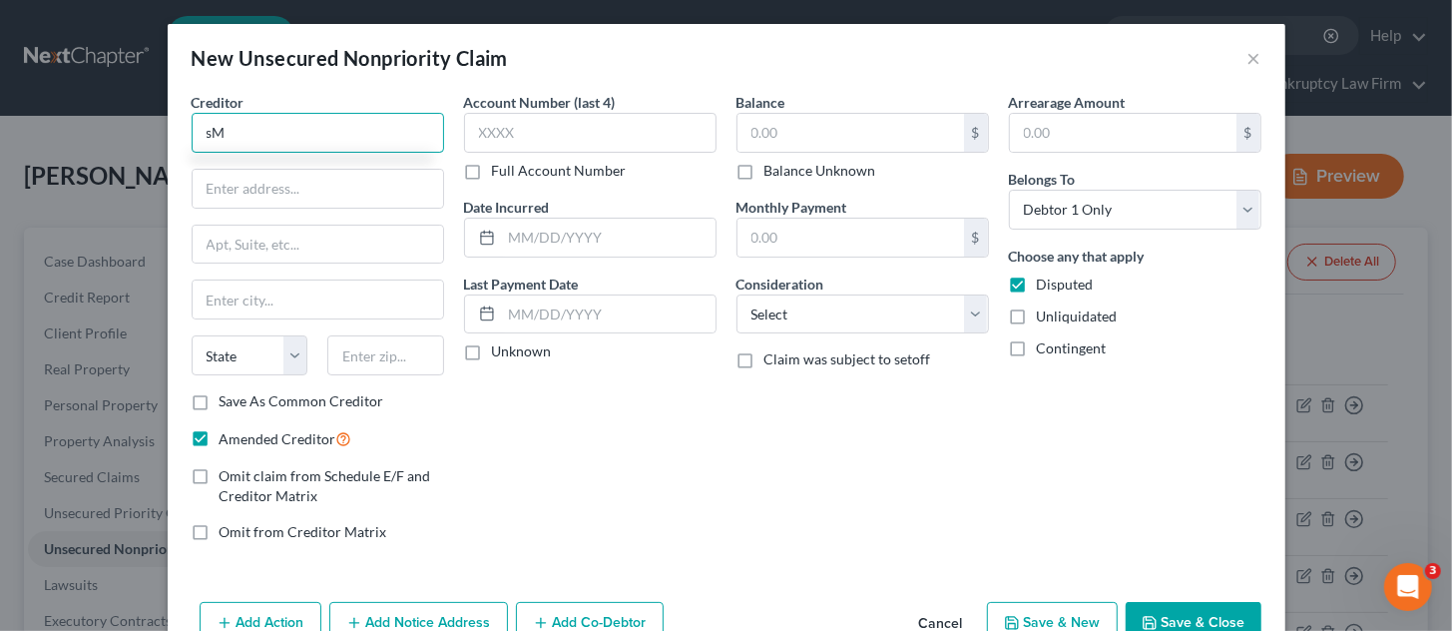
type input "s"
type input "Small Business Admin"
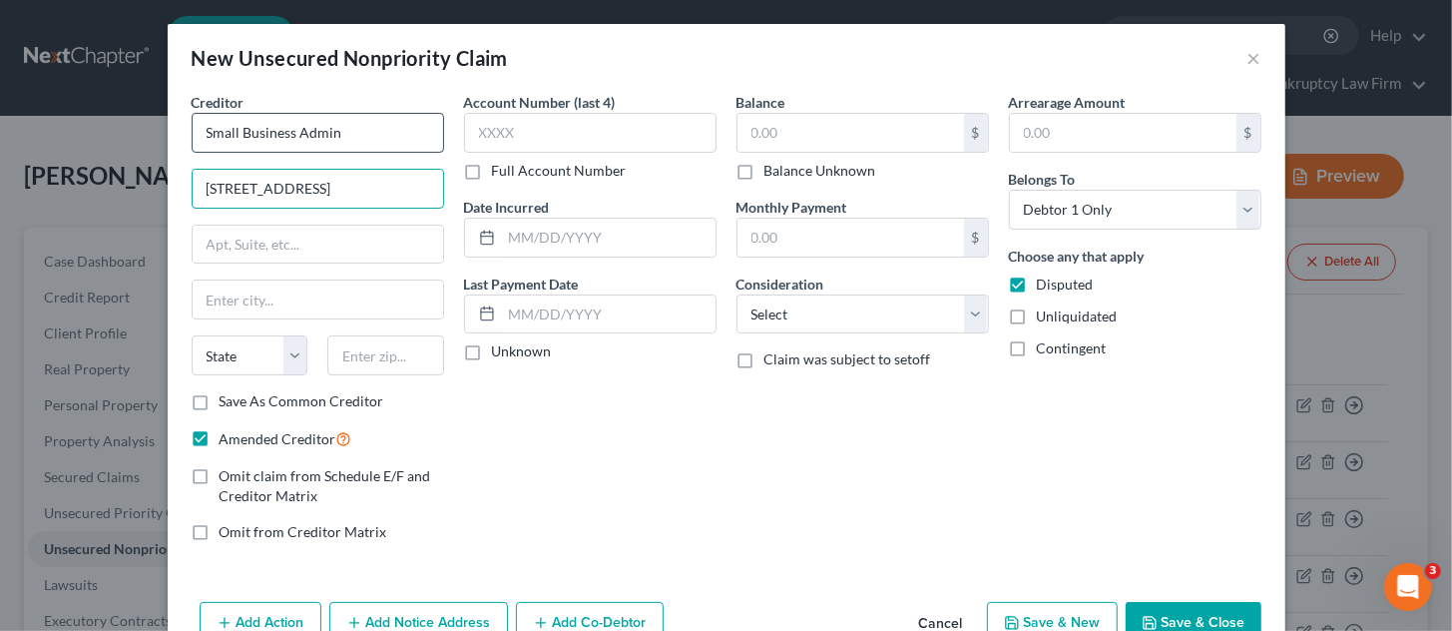
type input "[STREET_ADDRESS]"
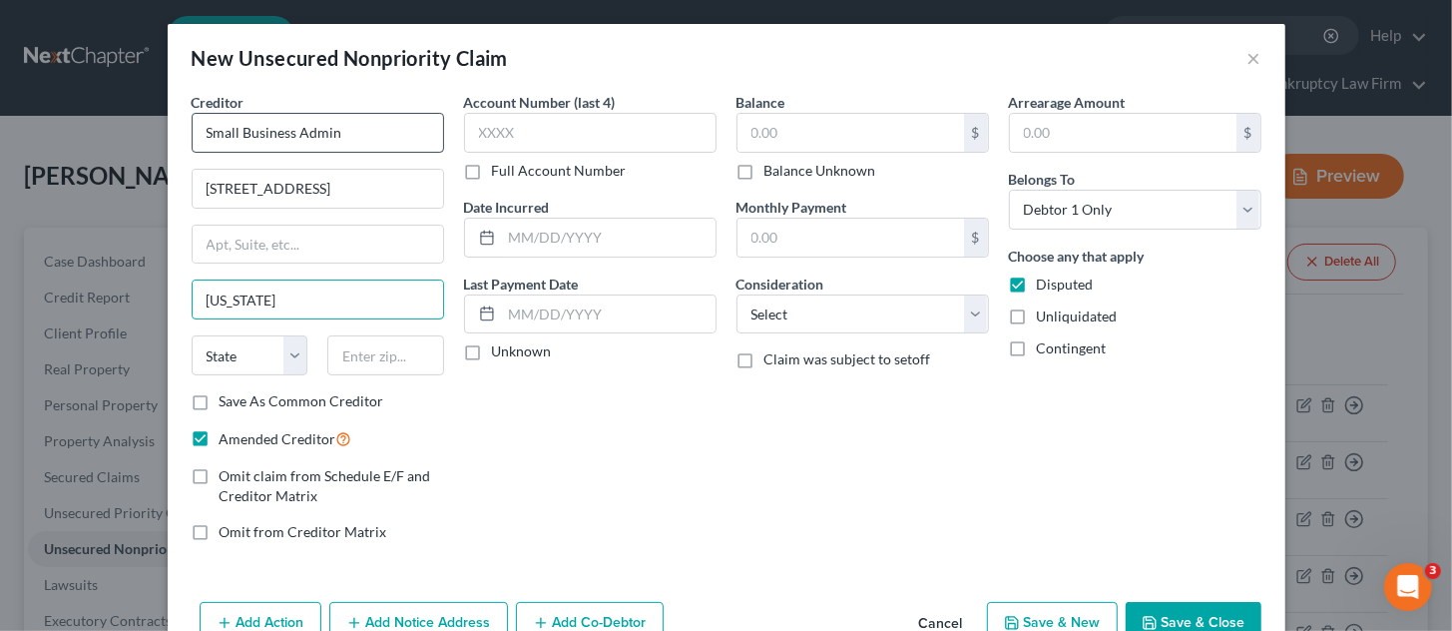
type input "[US_STATE]"
select select "8"
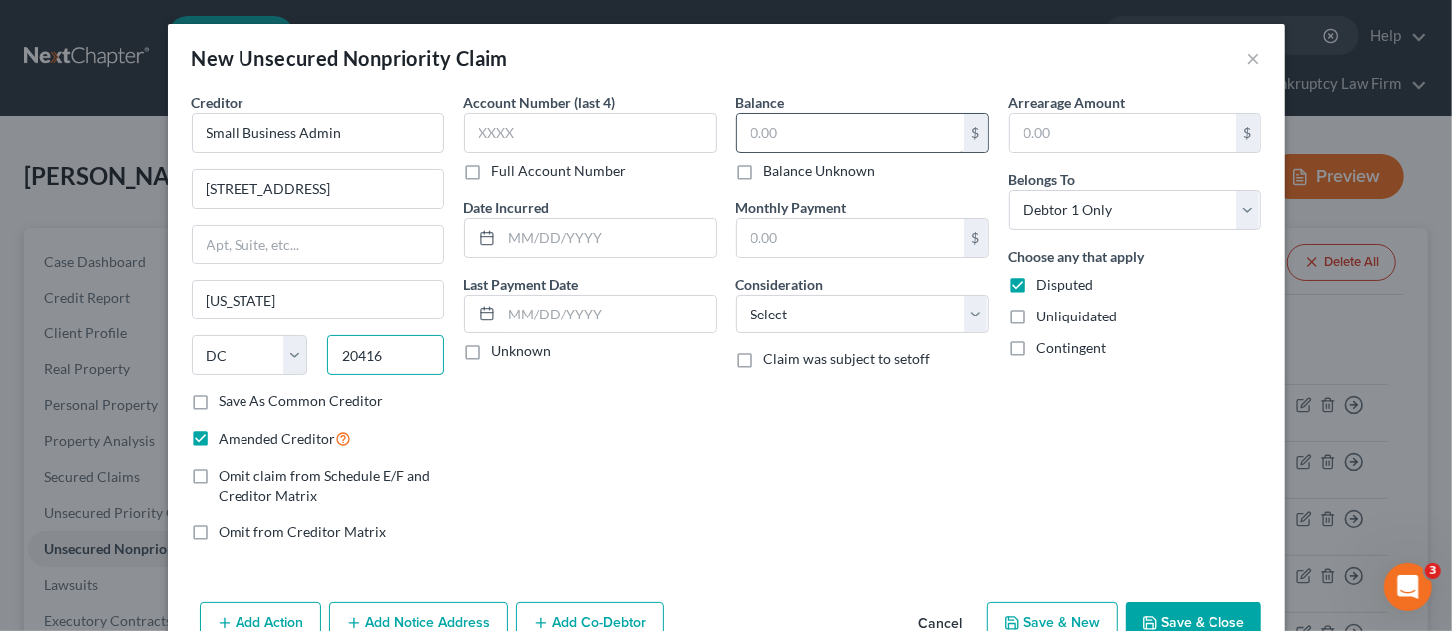
type input "20416"
click at [755, 129] on input "text" at bounding box center [850, 133] width 227 height 38
click at [496, 124] on input "text" at bounding box center [590, 133] width 252 height 40
type input "2791"
click at [764, 172] on label "Balance Unknown" at bounding box center [820, 171] width 112 height 20
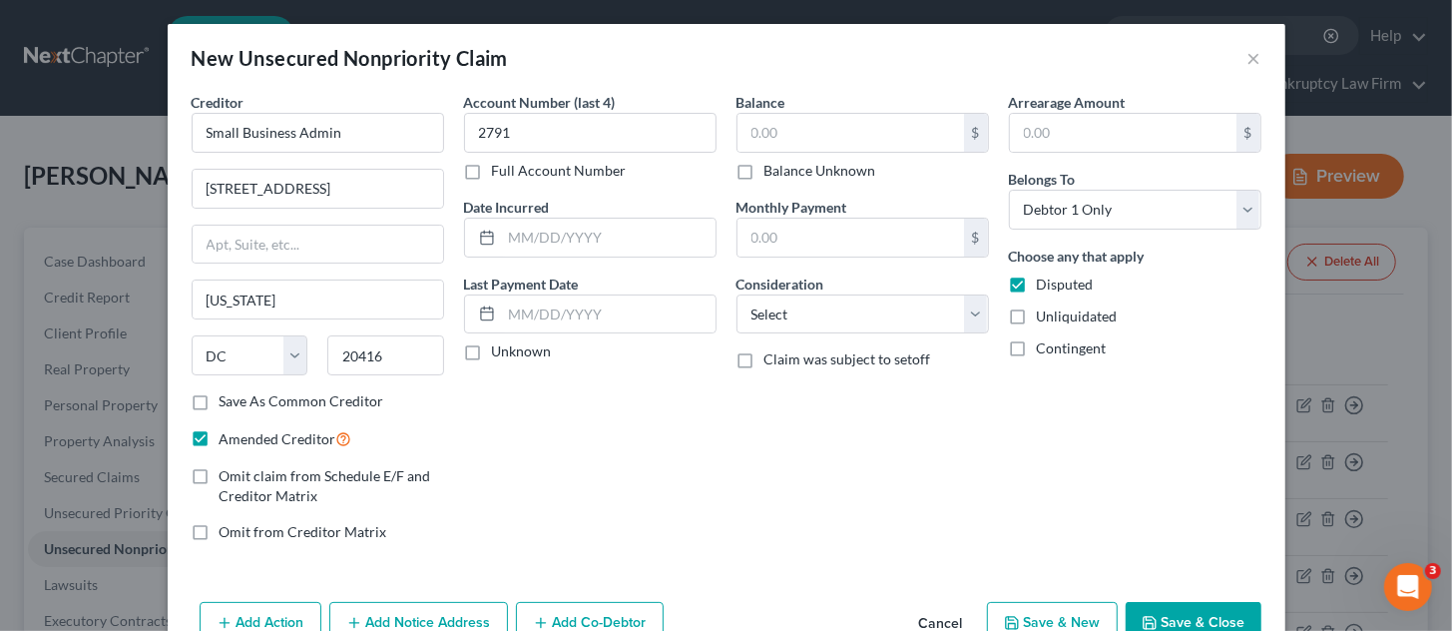
click at [772, 172] on input "Balance Unknown" at bounding box center [778, 167] width 13 height 13
checkbox input "true"
type input "0.00"
click at [1182, 612] on button "Save & Close" at bounding box center [1194, 623] width 136 height 42
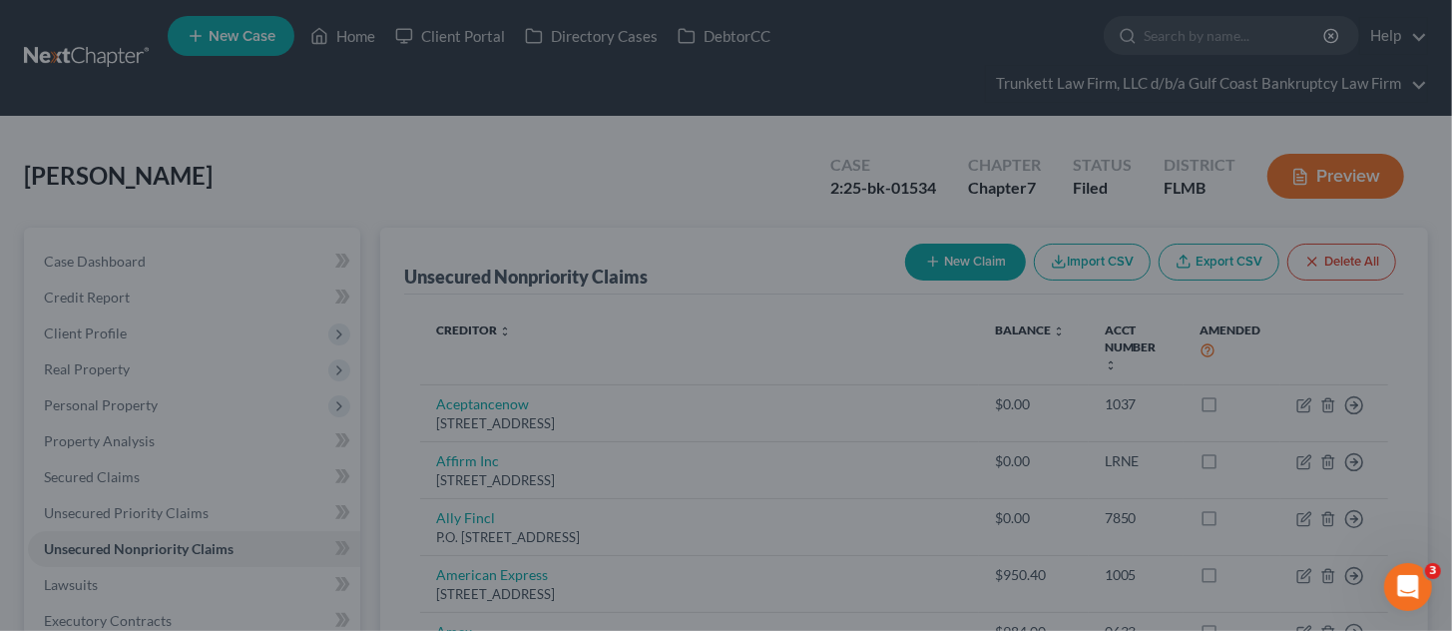
type input "0.00"
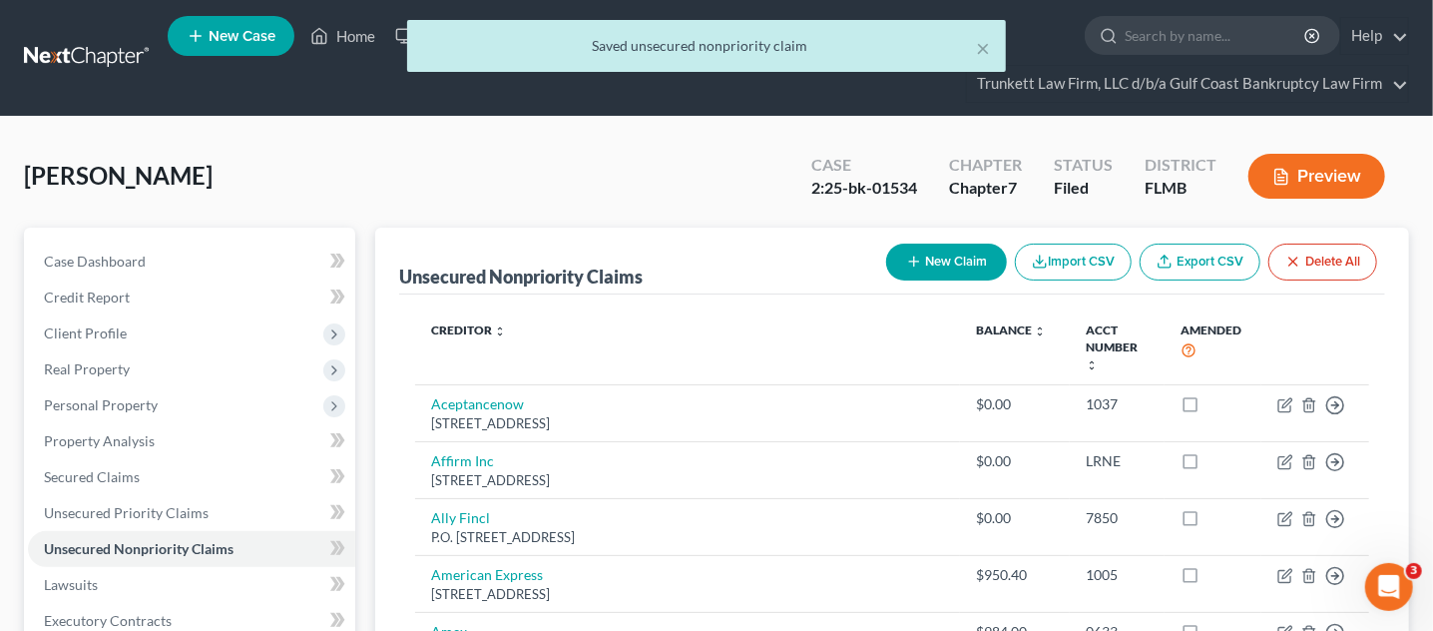
click at [1353, 182] on button "Preview" at bounding box center [1316, 176] width 137 height 45
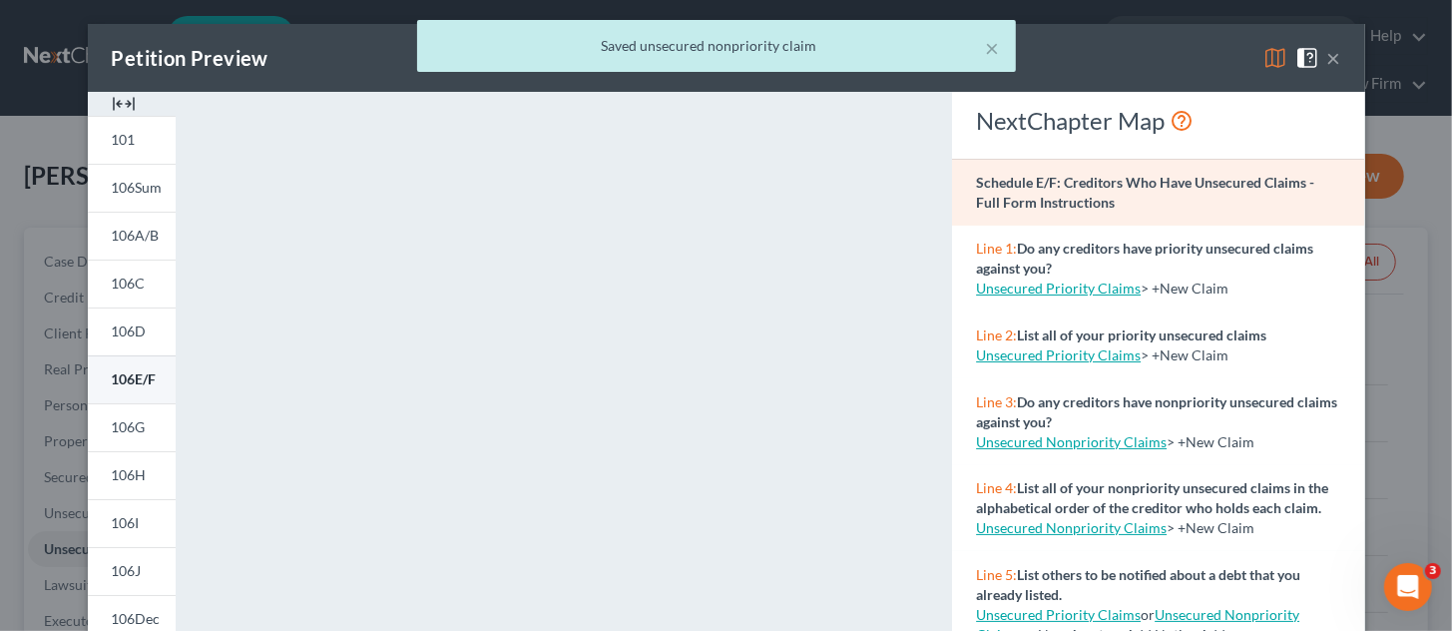
click at [125, 372] on span "106E/F" at bounding box center [134, 378] width 45 height 17
